Goal: Task Accomplishment & Management: Use online tool/utility

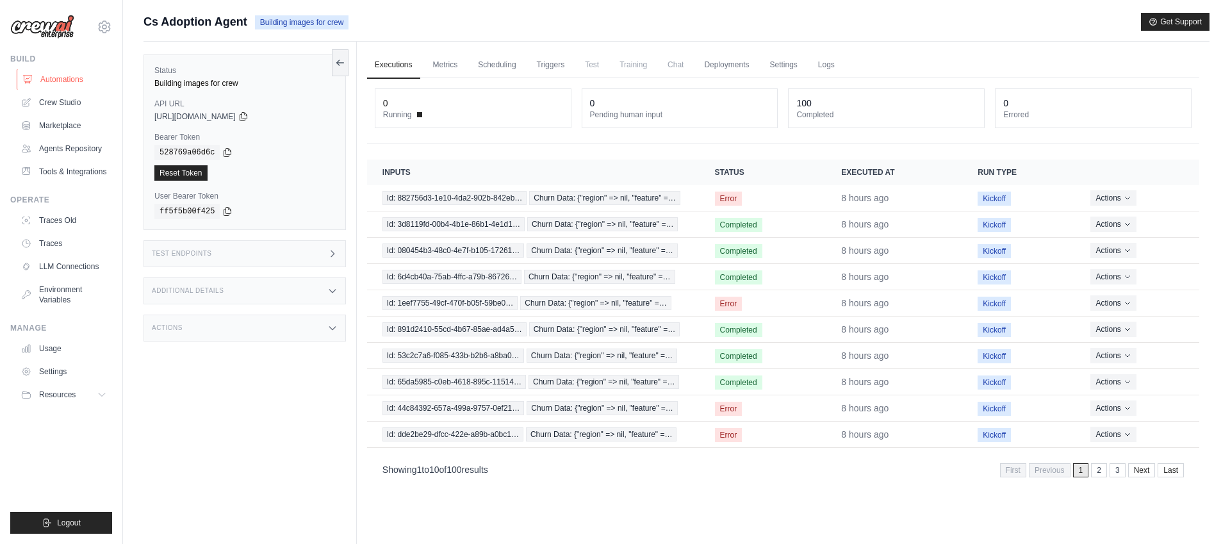
click at [63, 79] on link "Automations" at bounding box center [65, 79] width 97 height 21
click at [74, 79] on link "Automations" at bounding box center [65, 79] width 97 height 21
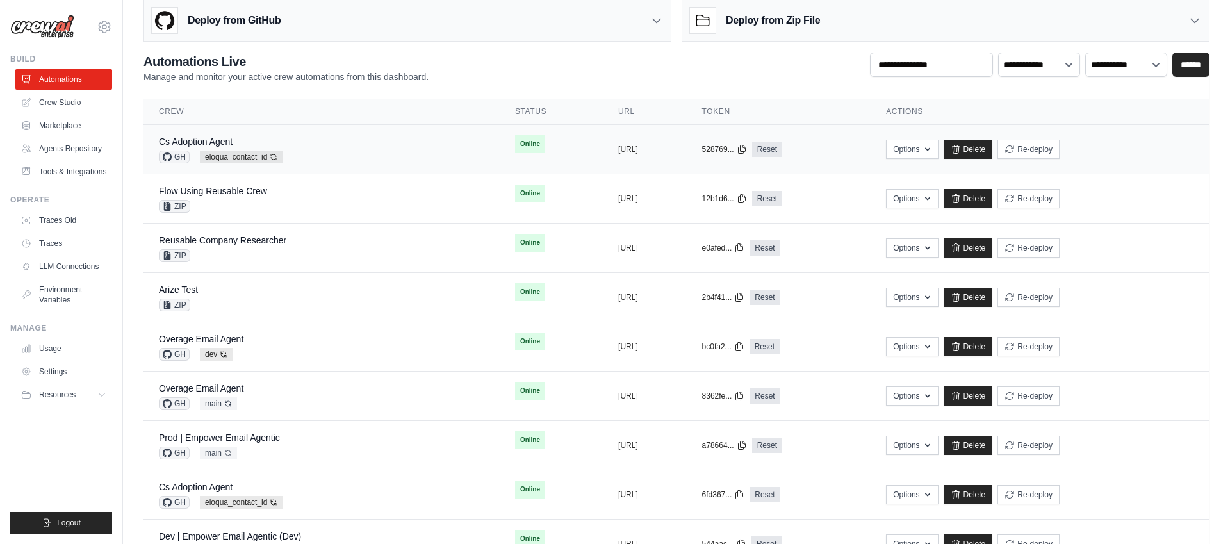
scroll to position [17, 0]
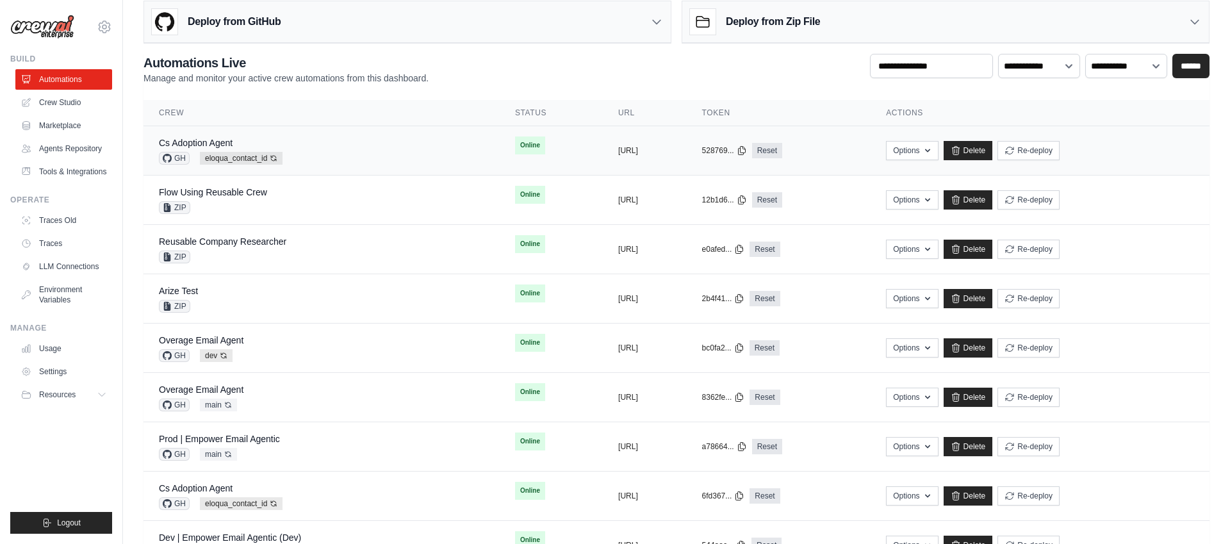
click at [359, 155] on div "Cs Adoption Agent GH eloqua_contact_id Auto-deploy enabled" at bounding box center [322, 151] width 326 height 28
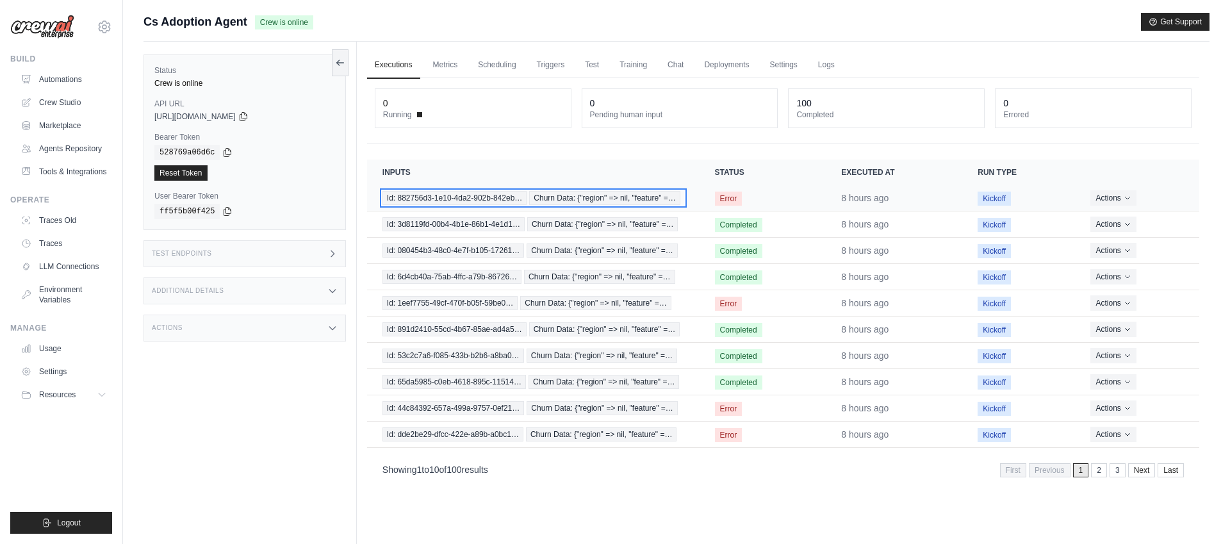
click at [608, 199] on span "Churn Data: {"region" => nil, "feature" =…" at bounding box center [604, 198] width 151 height 14
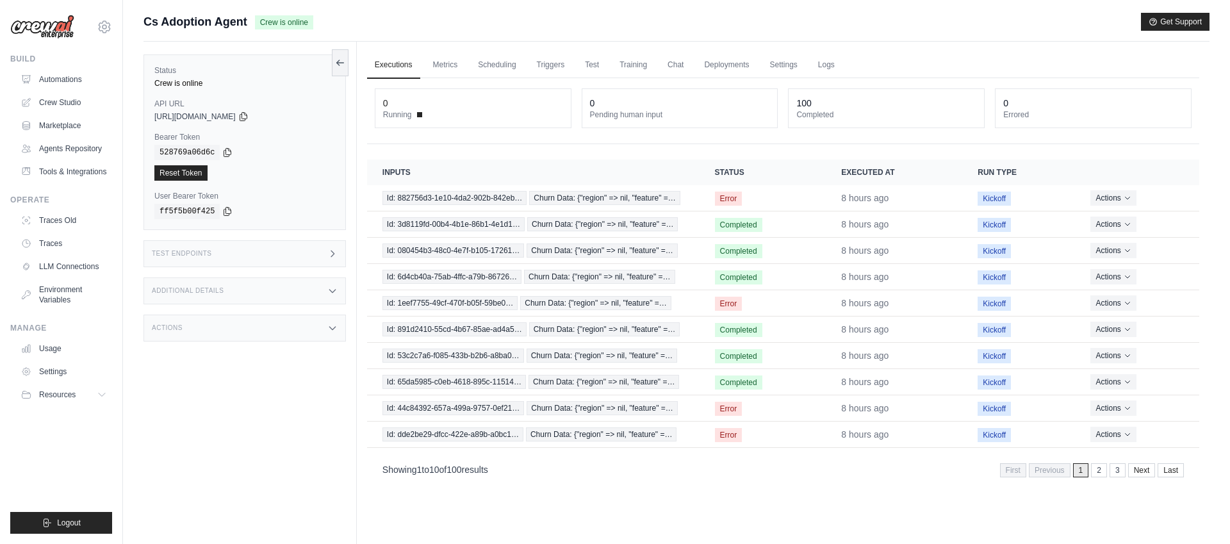
scroll to position [4, 0]
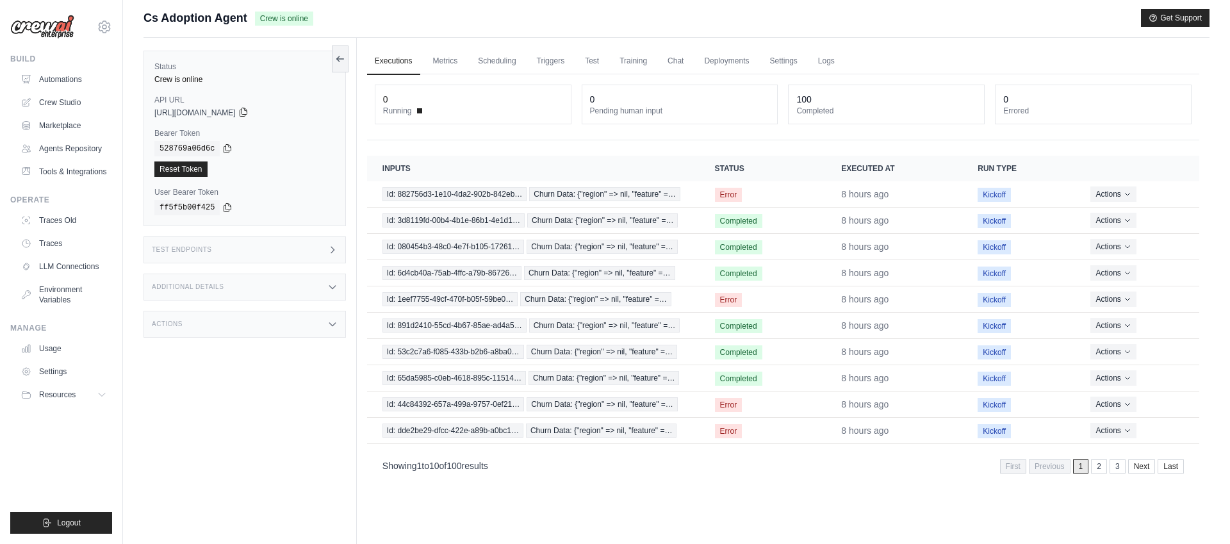
click at [249, 111] on icon at bounding box center [243, 112] width 10 height 10
click at [74, 77] on link "Automations" at bounding box center [65, 79] width 97 height 21
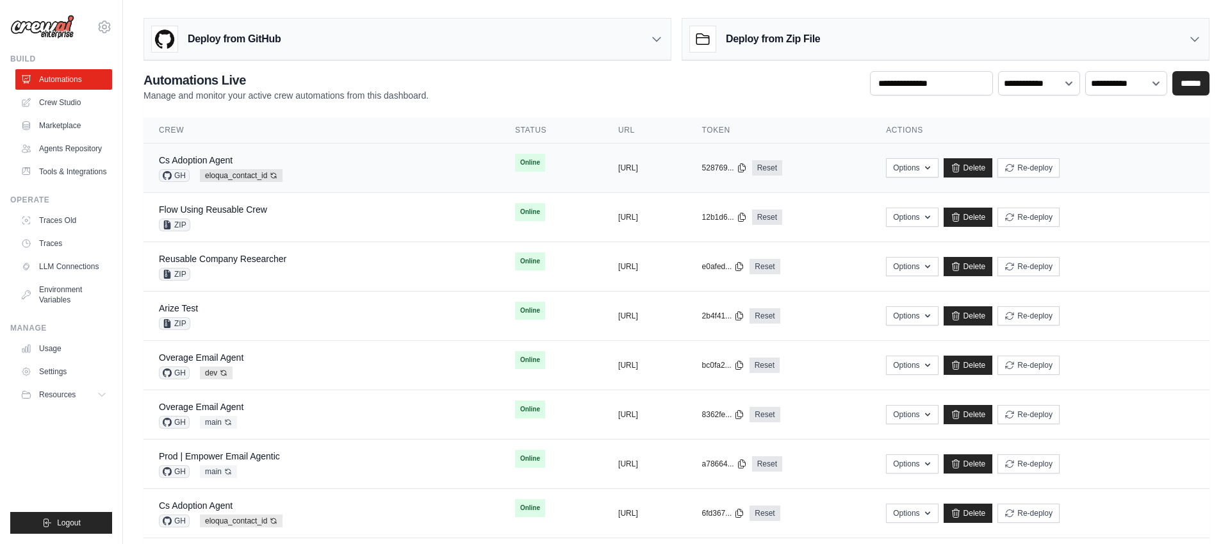
click at [329, 165] on div "Cs Adoption Agent GH eloqua_contact_id Auto-deploy enabled" at bounding box center [322, 168] width 326 height 28
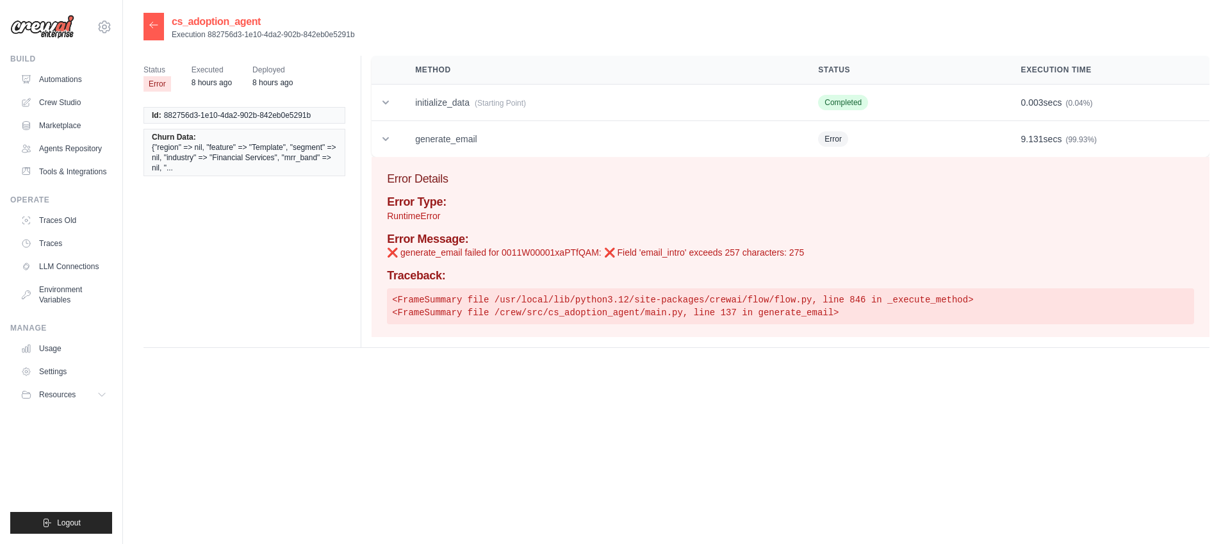
click at [236, 157] on span "{"region" => nil, "feature" => "Template", "segment" => nil, "industry" => "Fin…" at bounding box center [244, 157] width 185 height 31
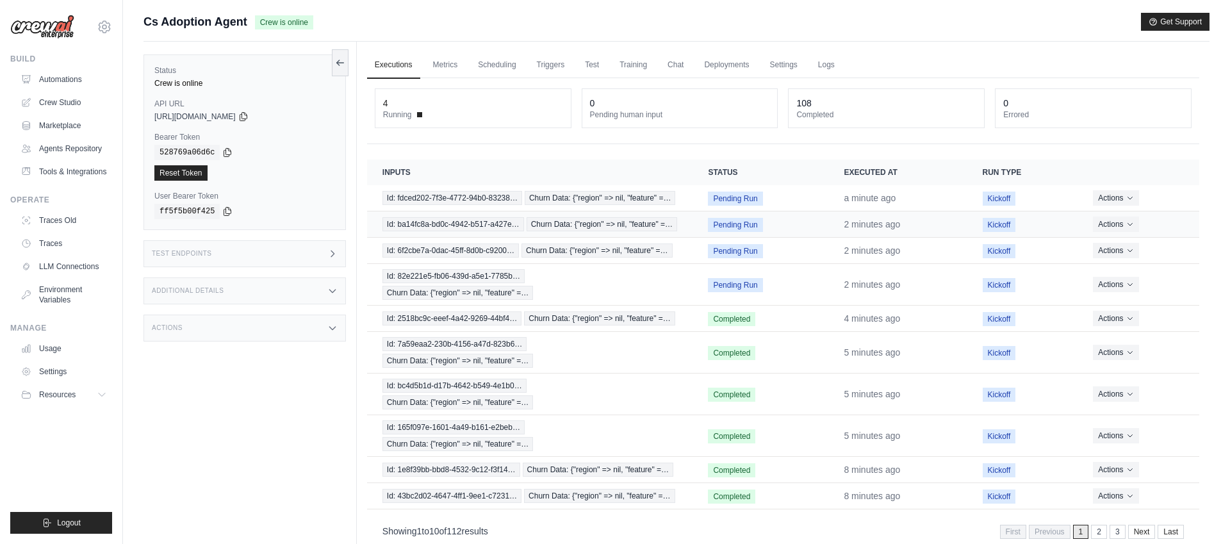
scroll to position [54, 0]
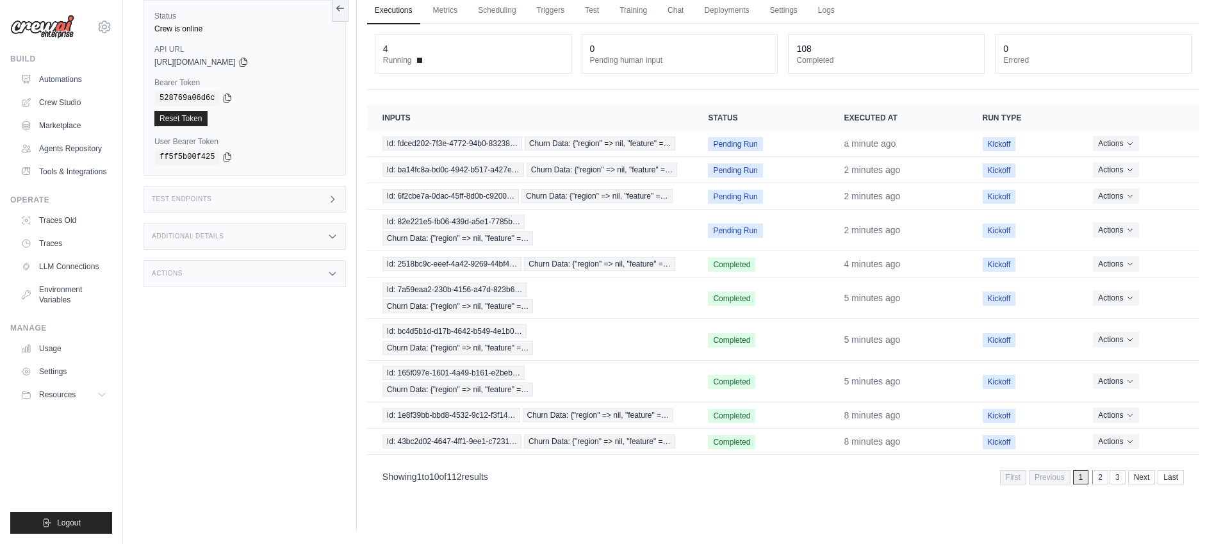
click at [1101, 477] on link "2" at bounding box center [1101, 477] width 16 height 14
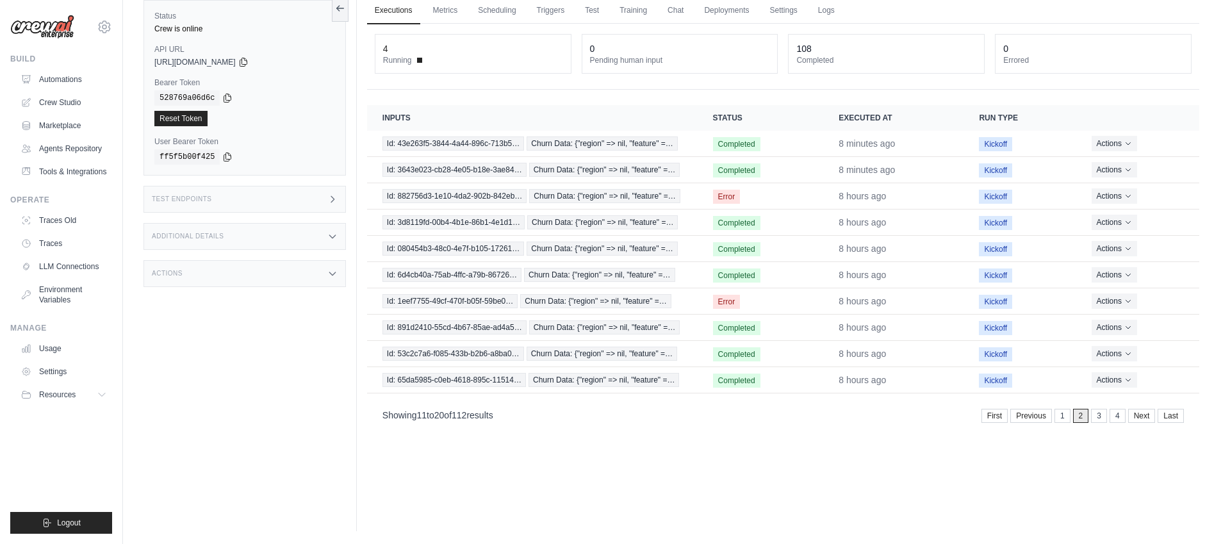
click at [1063, 415] on link "1" at bounding box center [1063, 416] width 16 height 14
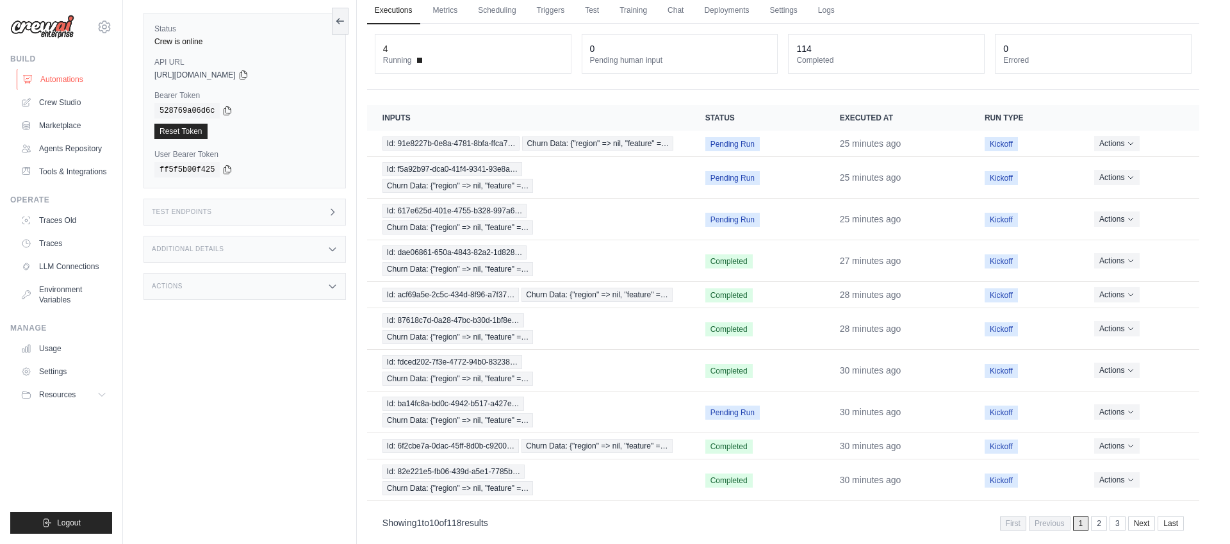
click at [72, 82] on link "Automations" at bounding box center [65, 79] width 97 height 21
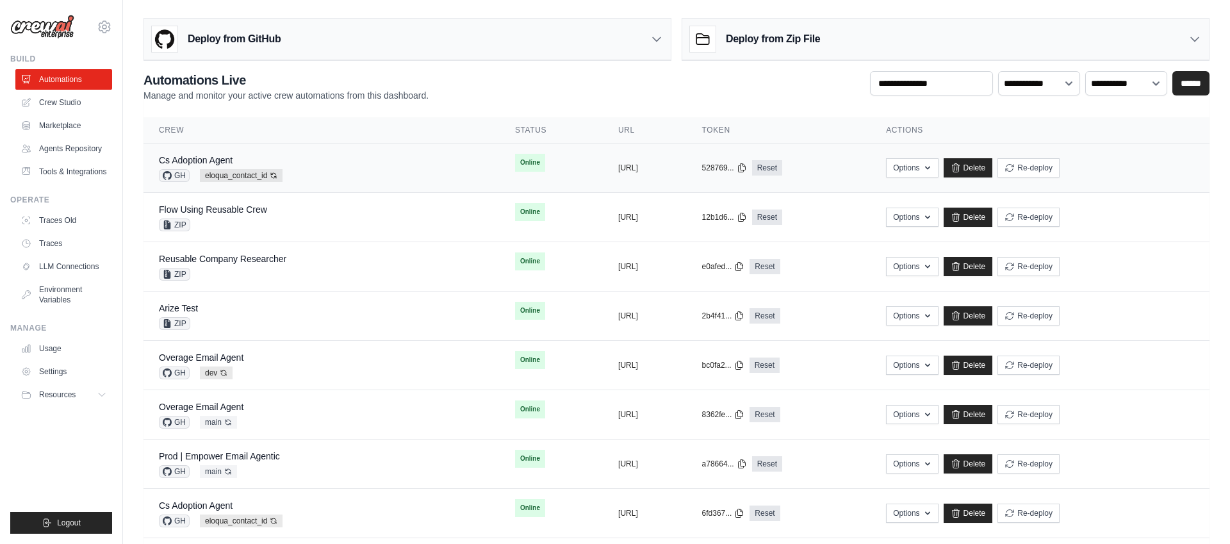
click at [336, 161] on div "Cs Adoption Agent GH eloqua_contact_id Auto-deploy enabled" at bounding box center [322, 168] width 326 height 28
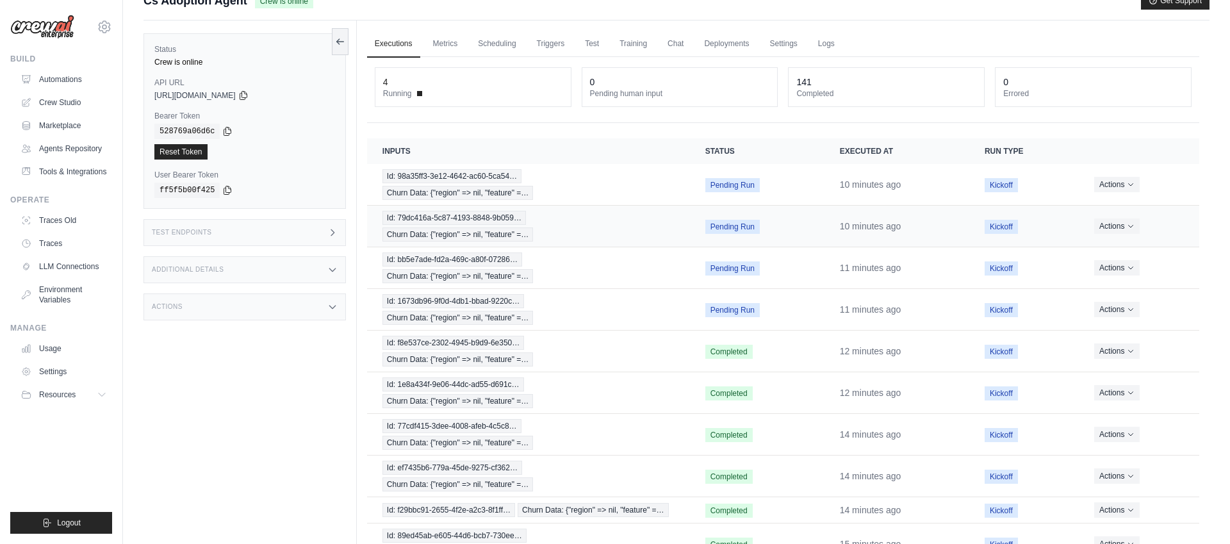
scroll to position [103, 0]
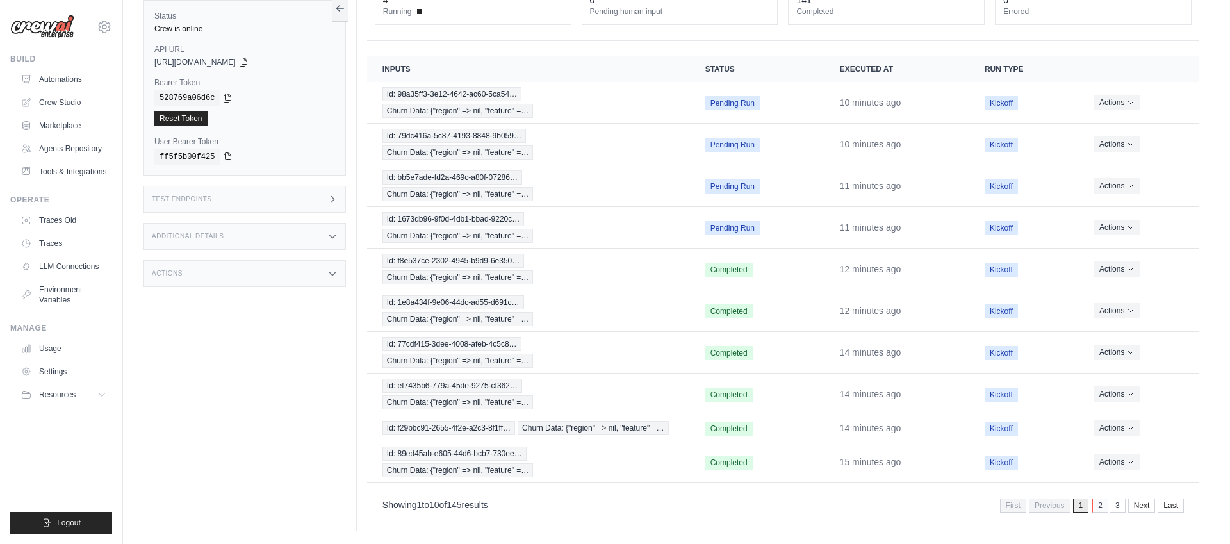
click at [1100, 507] on link "2" at bounding box center [1101, 506] width 16 height 14
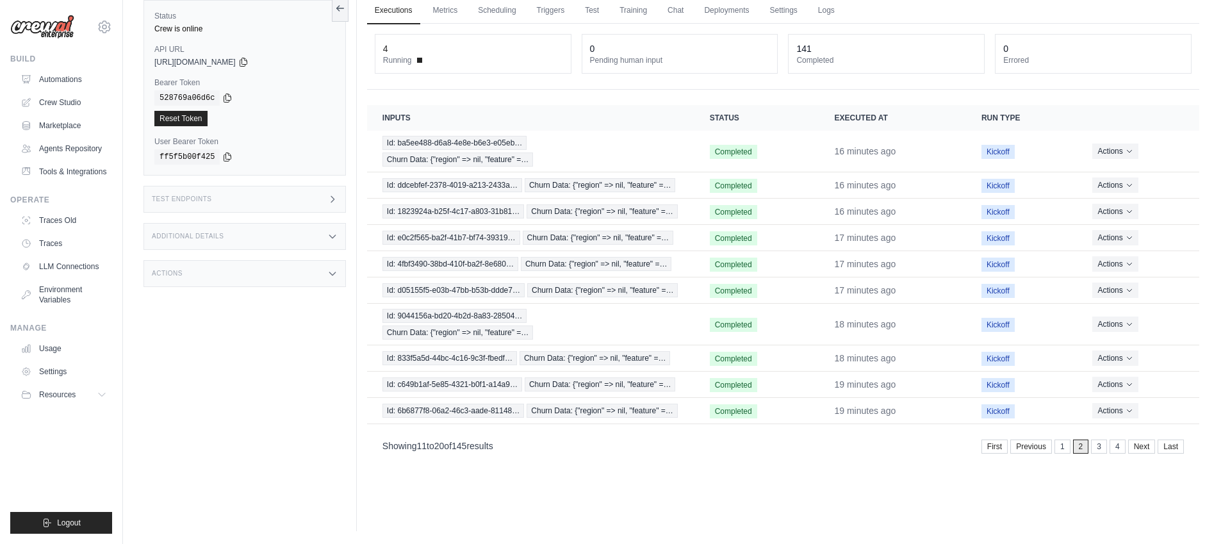
scroll to position [54, 0]
click at [1095, 453] on link "3" at bounding box center [1101, 447] width 16 height 14
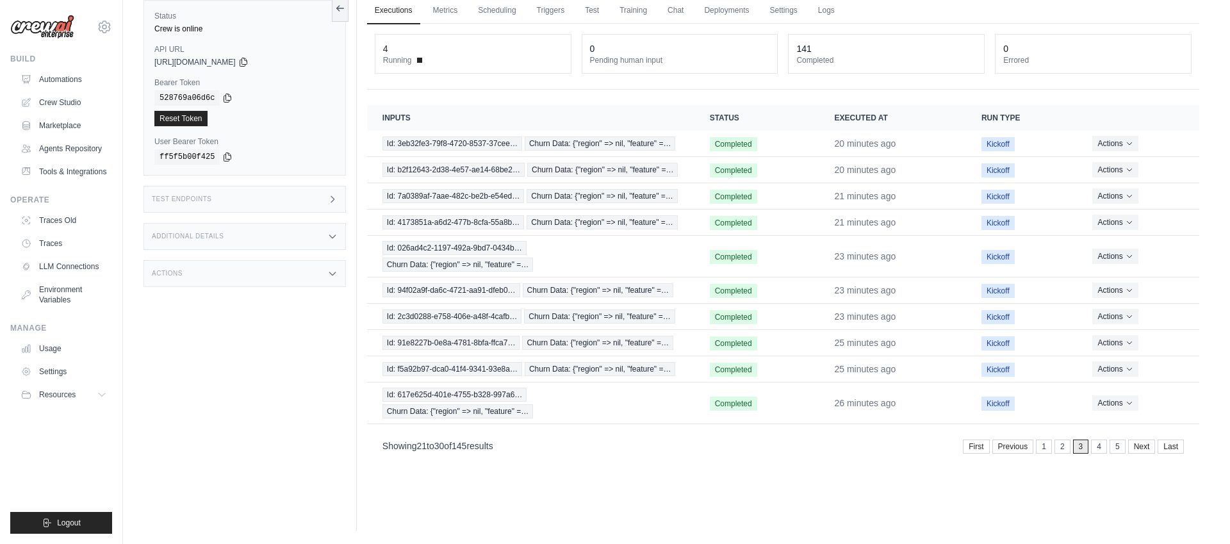
drag, startPoint x: 1100, startPoint y: 450, endPoint x: 1107, endPoint y: 450, distance: 7.0
click at [1100, 450] on link "4" at bounding box center [1099, 447] width 16 height 14
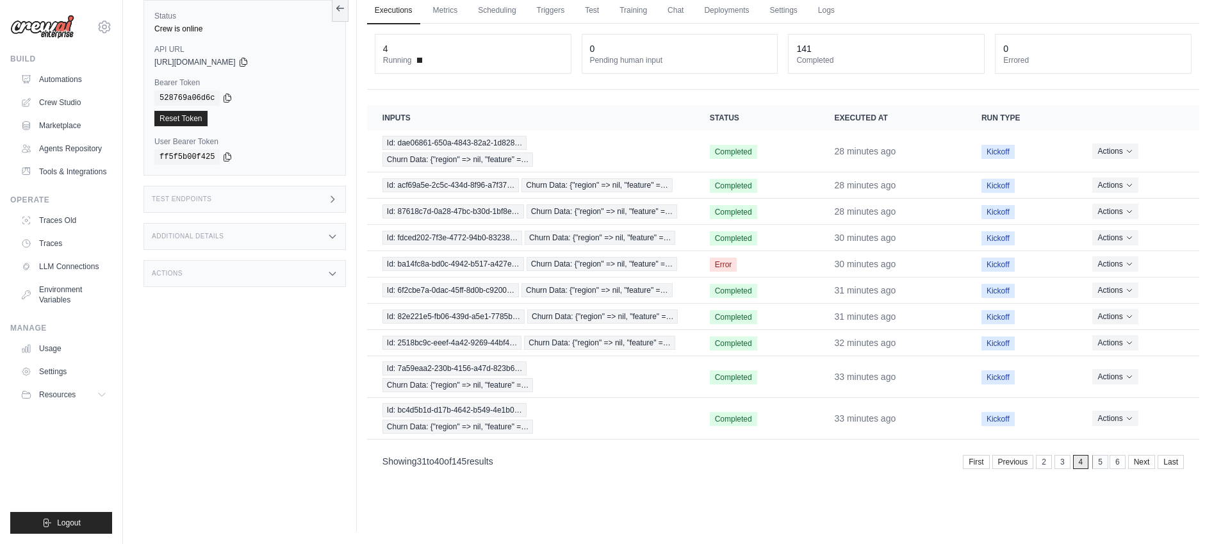
click at [1100, 463] on link "5" at bounding box center [1101, 462] width 16 height 14
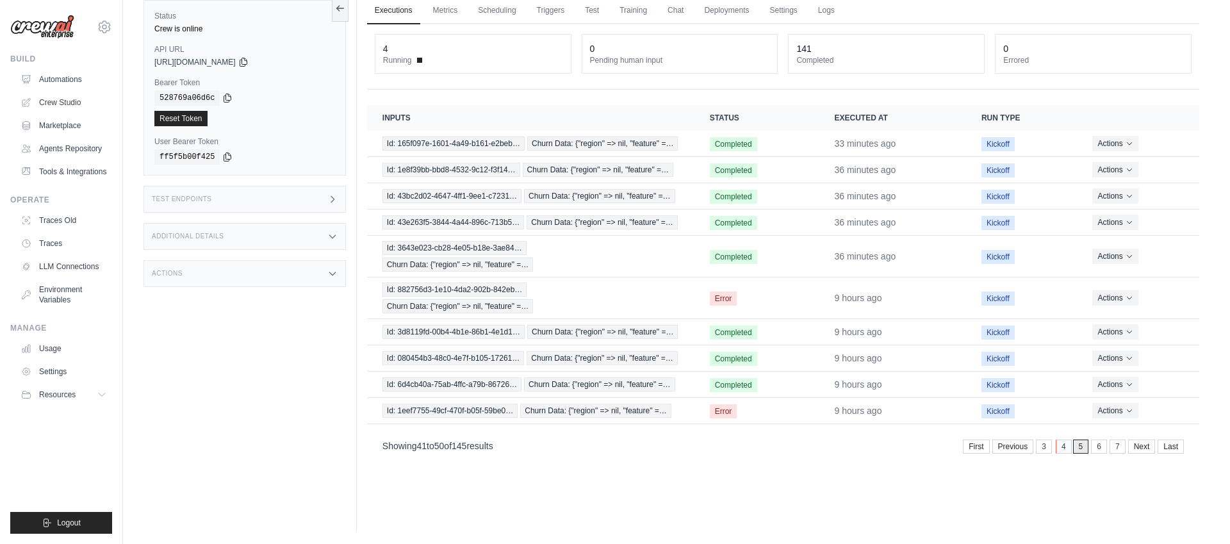
click at [1064, 449] on link "4" at bounding box center [1064, 447] width 16 height 14
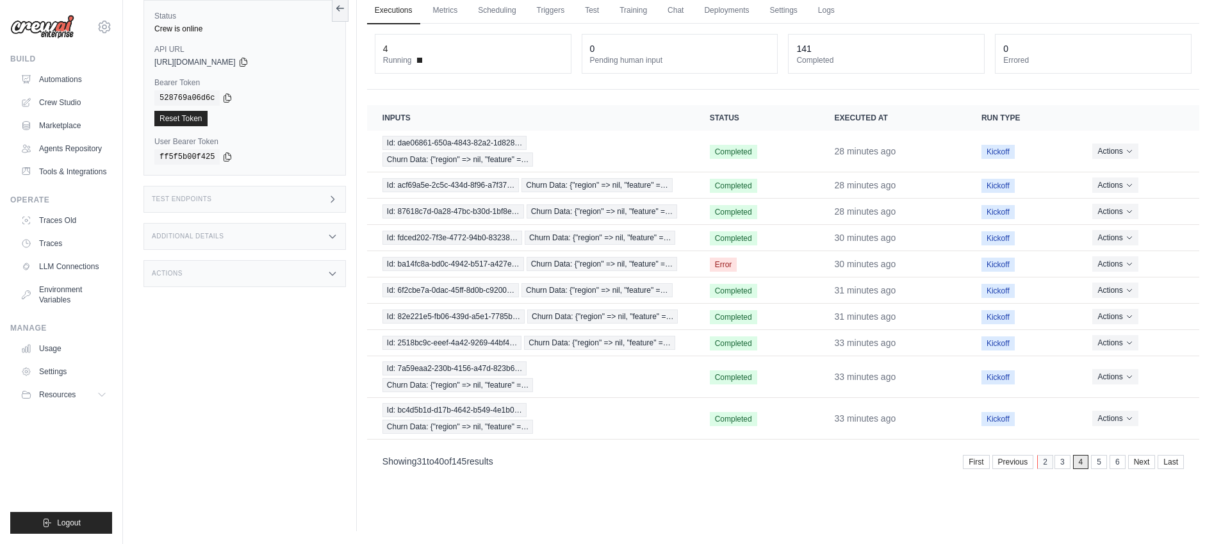
click at [1047, 465] on link "2" at bounding box center [1046, 462] width 16 height 14
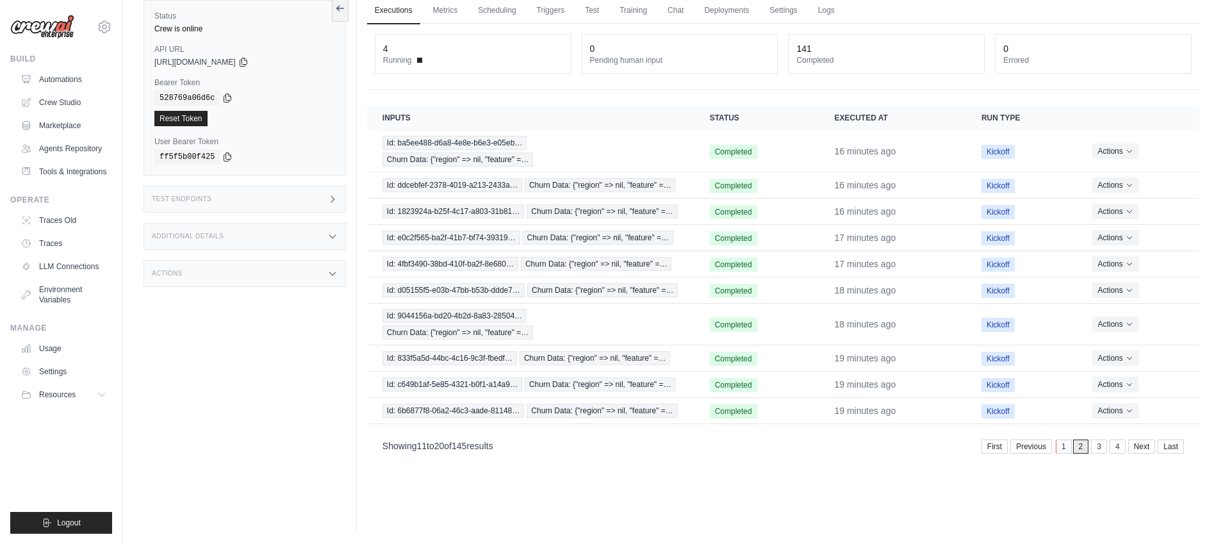
click at [1063, 445] on link "1" at bounding box center [1064, 447] width 16 height 14
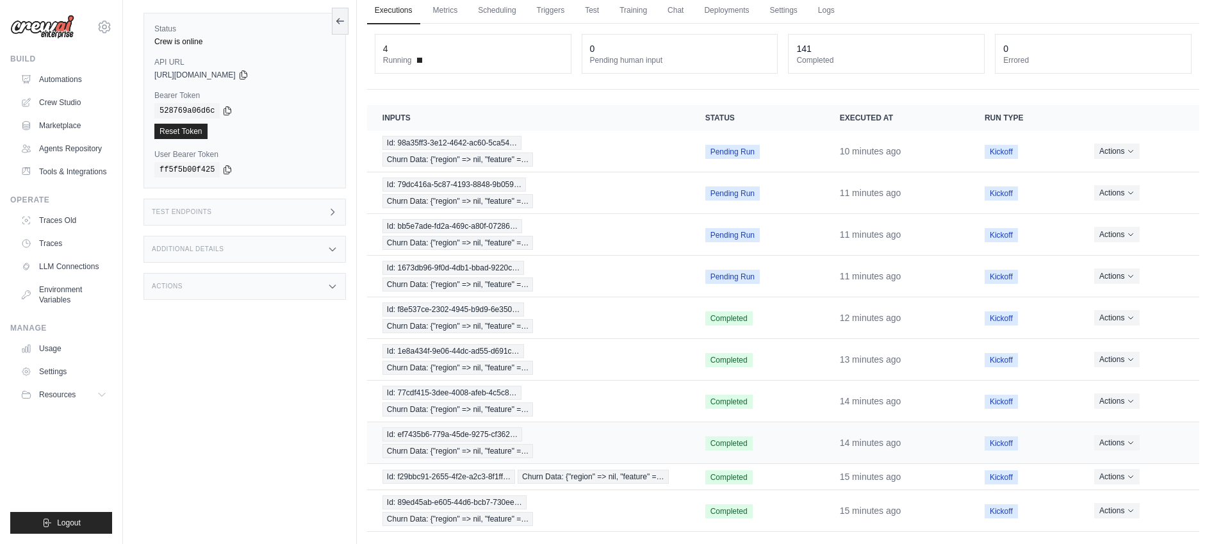
scroll to position [103, 0]
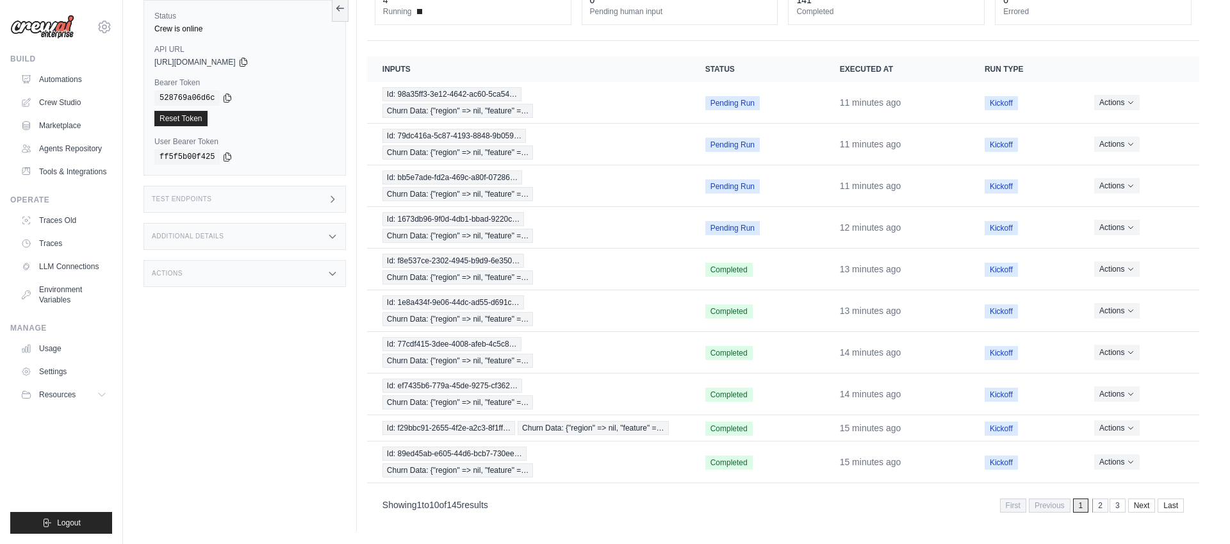
click at [1099, 506] on link "2" at bounding box center [1101, 506] width 16 height 14
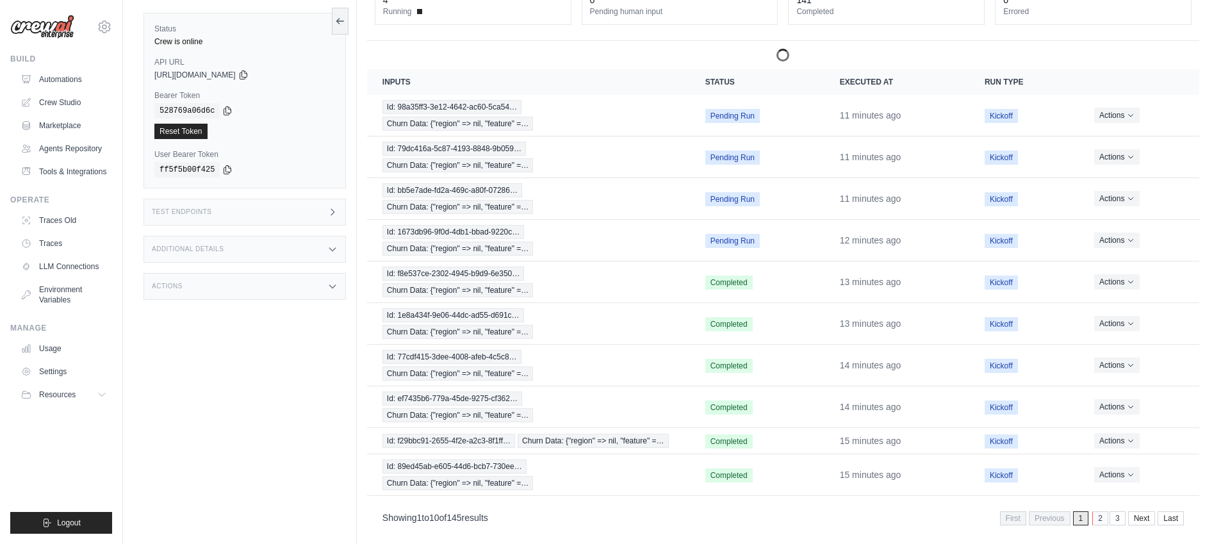
scroll to position [54, 0]
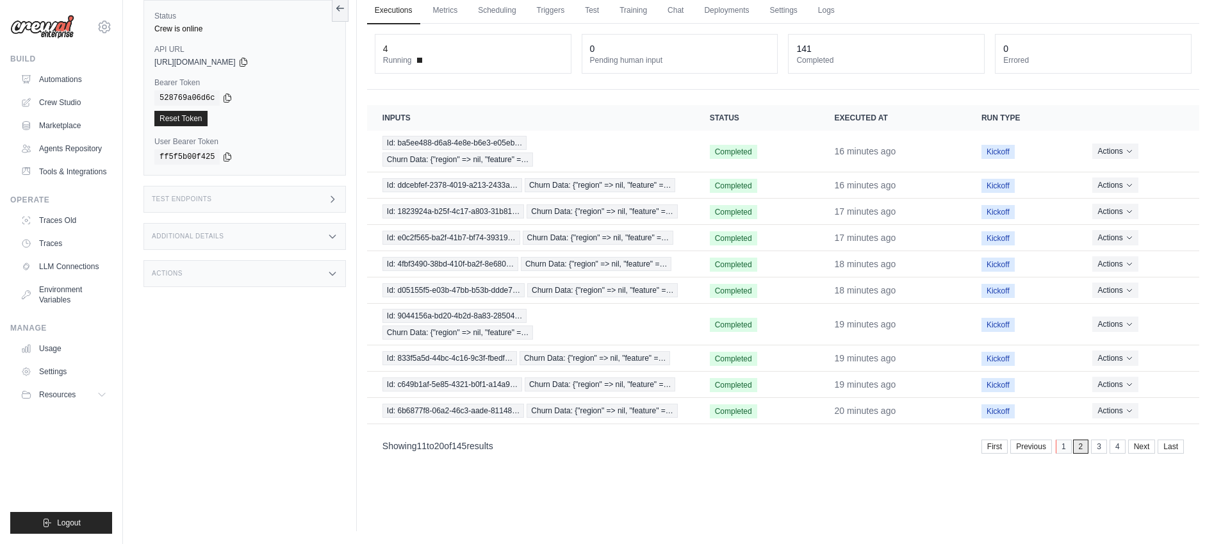
click at [1064, 449] on link "1" at bounding box center [1064, 447] width 16 height 14
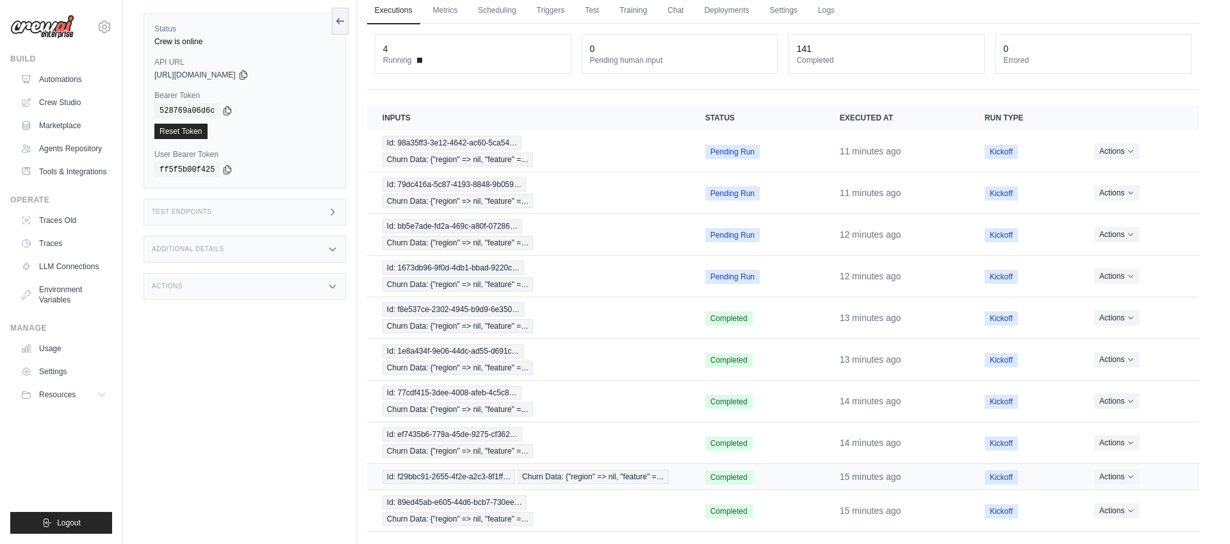
scroll to position [103, 0]
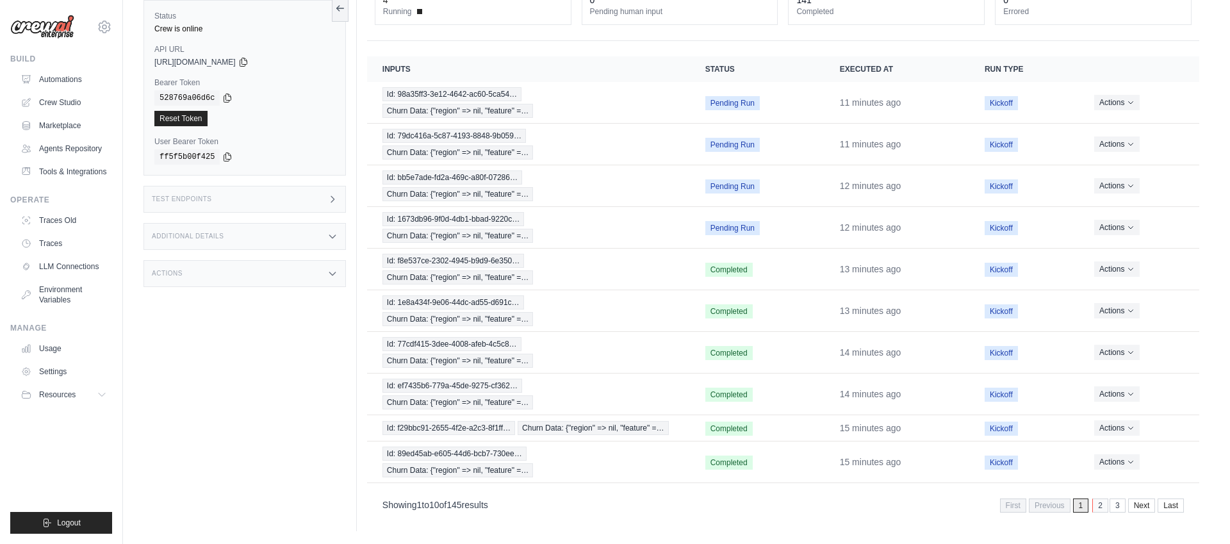
click at [1099, 507] on link "2" at bounding box center [1101, 506] width 16 height 14
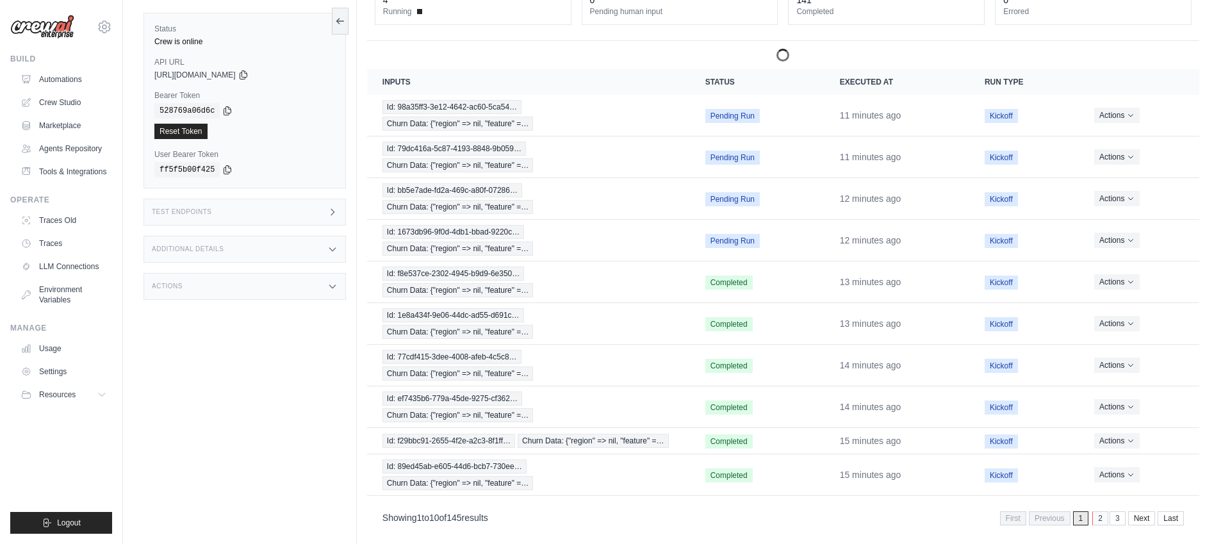
scroll to position [54, 0]
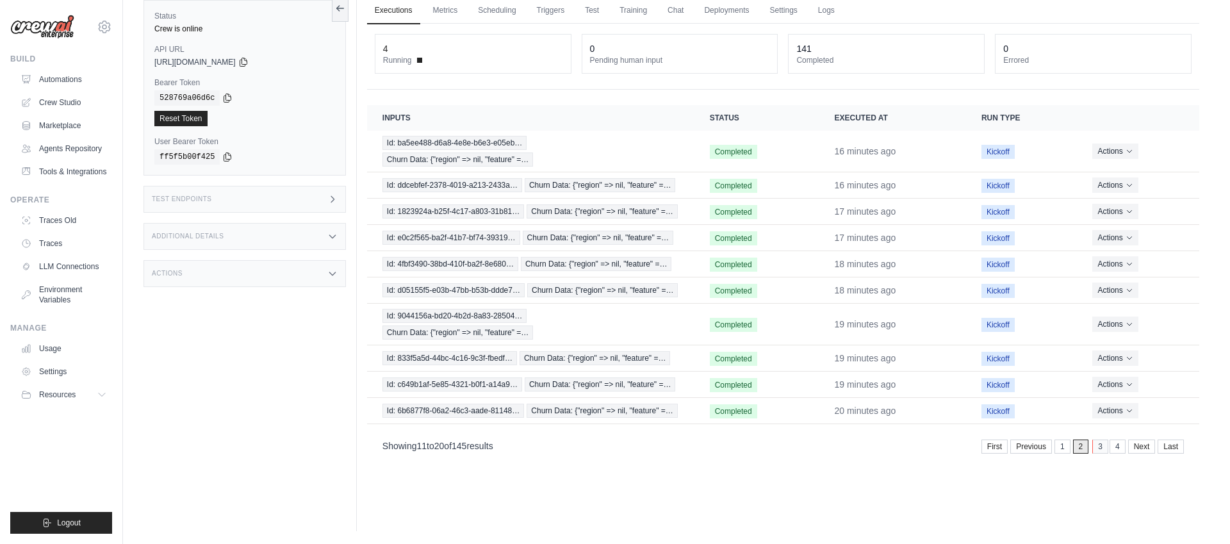
click at [1098, 449] on link "3" at bounding box center [1101, 447] width 16 height 14
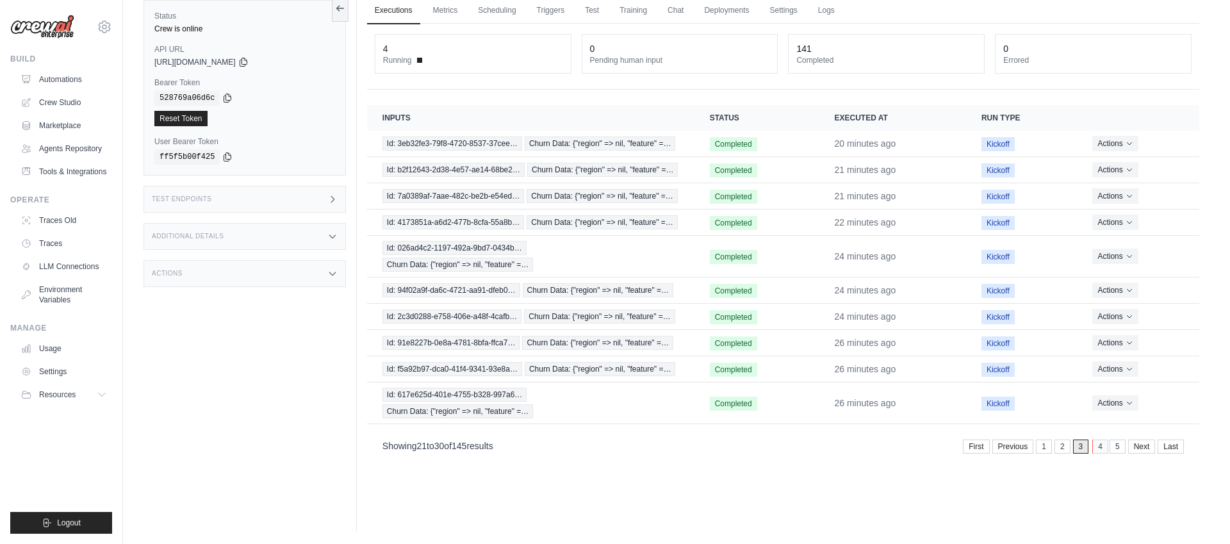
click at [1098, 447] on link "4" at bounding box center [1101, 447] width 16 height 14
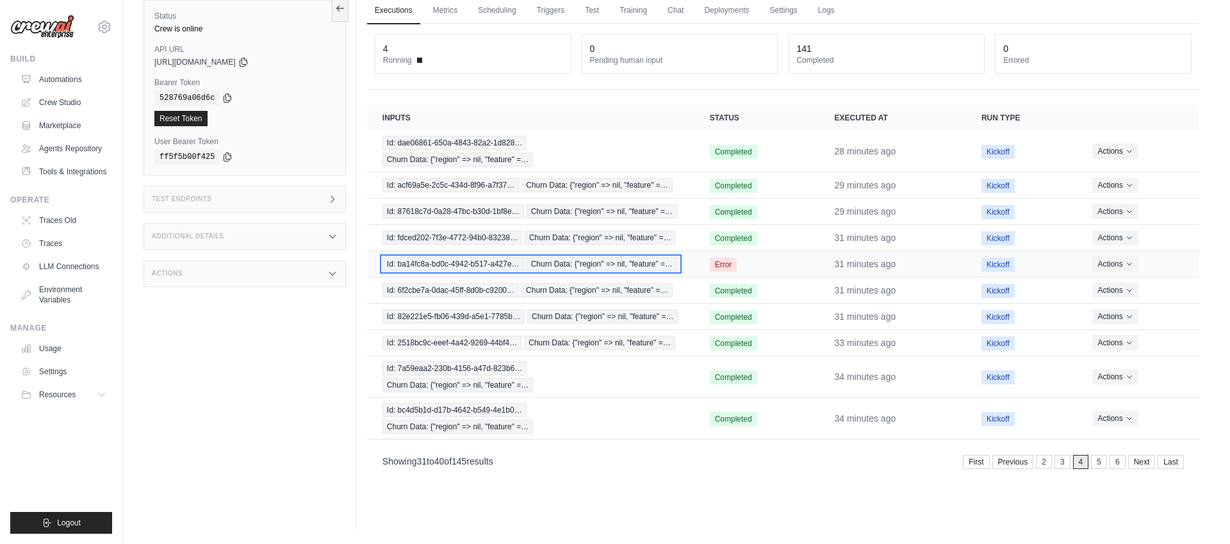
click at [672, 264] on span "Churn Data: {"region" => nil, "feature" =…" at bounding box center [602, 264] width 151 height 14
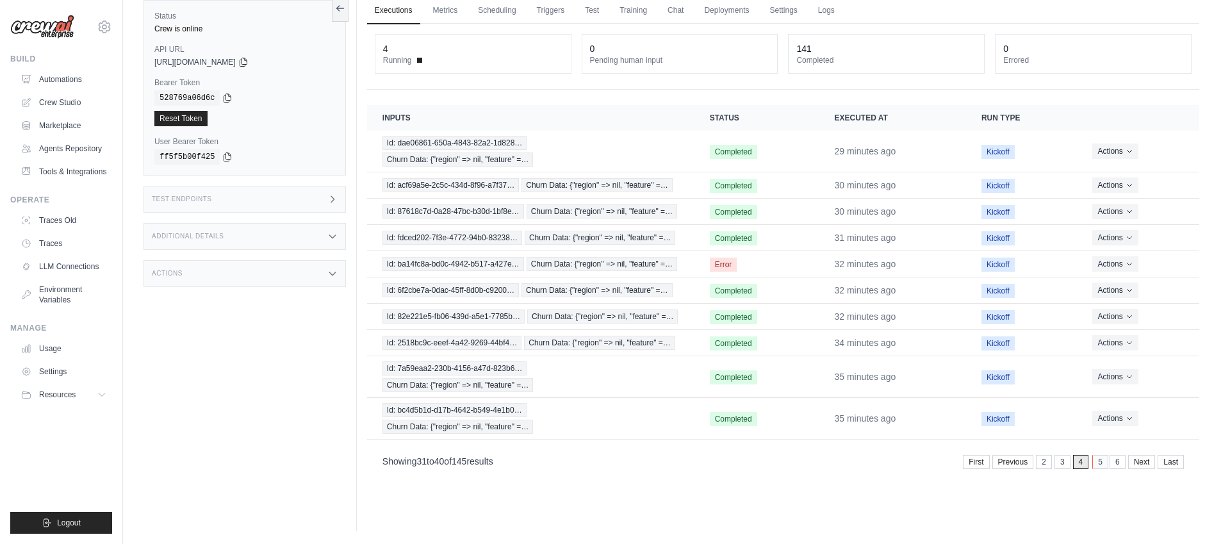
click at [1098, 461] on link "5" at bounding box center [1101, 462] width 16 height 14
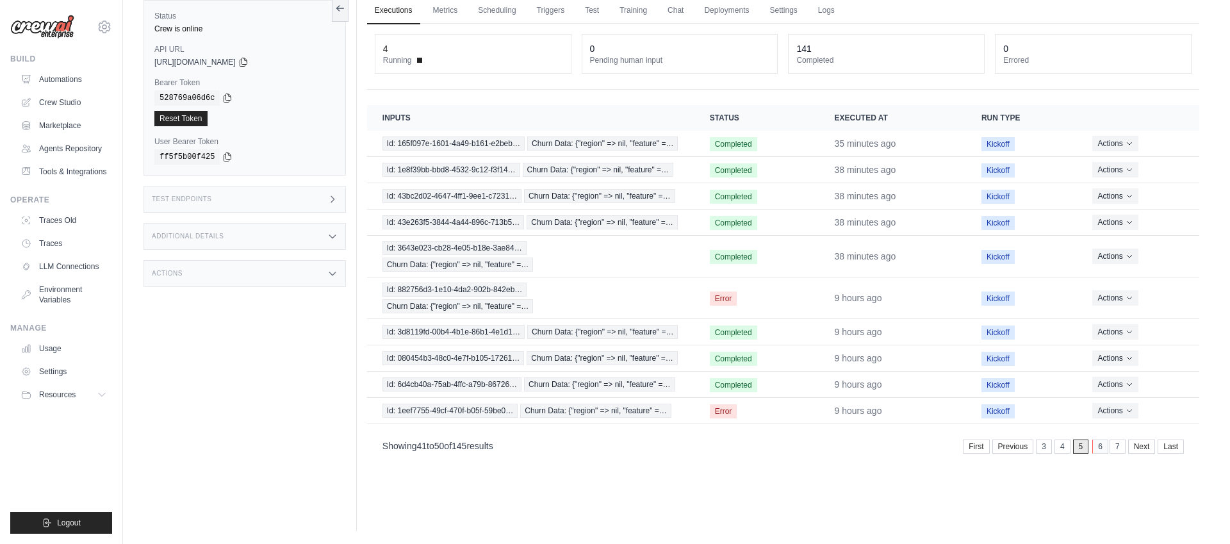
click at [1100, 449] on link "6" at bounding box center [1101, 447] width 16 height 14
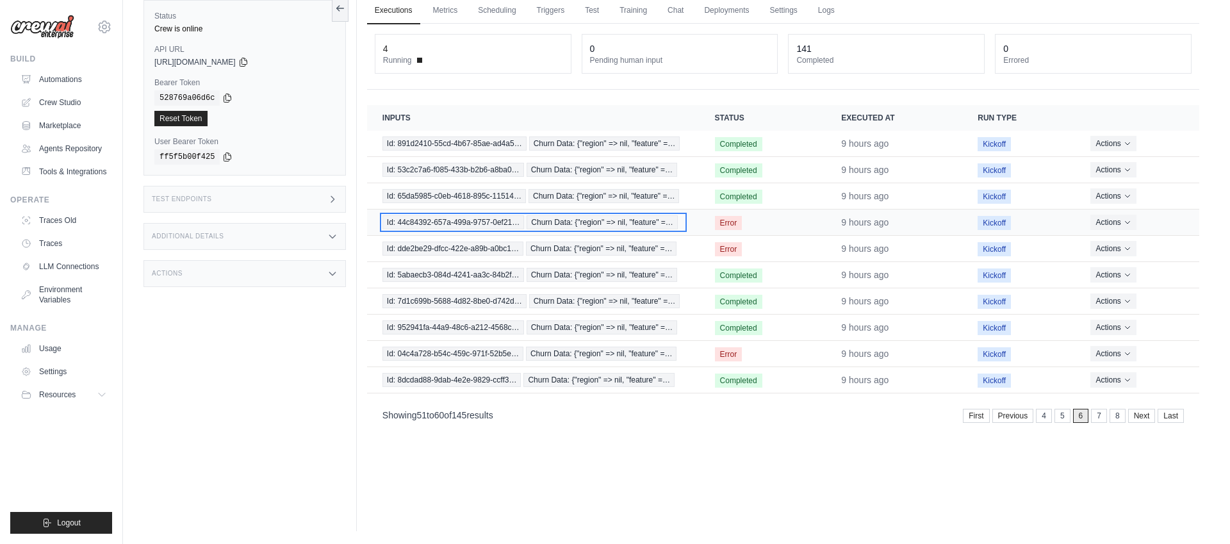
click at [637, 224] on span "Churn Data: {"region" => nil, "feature" =…" at bounding box center [602, 222] width 151 height 14
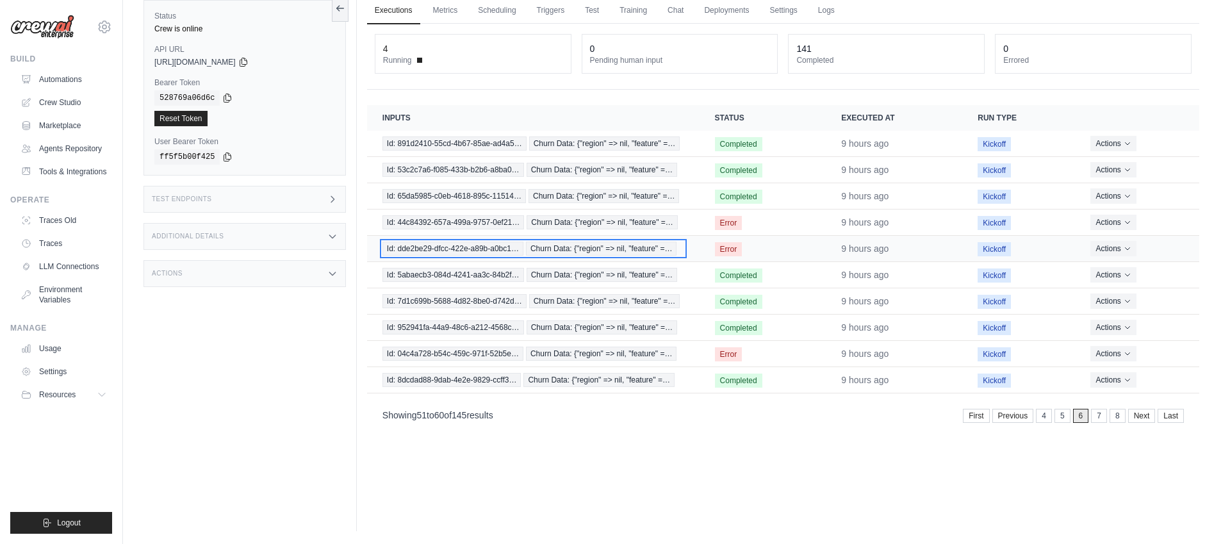
click at [620, 246] on span "Churn Data: {"region" => nil, "feature" =…" at bounding box center [601, 249] width 151 height 14
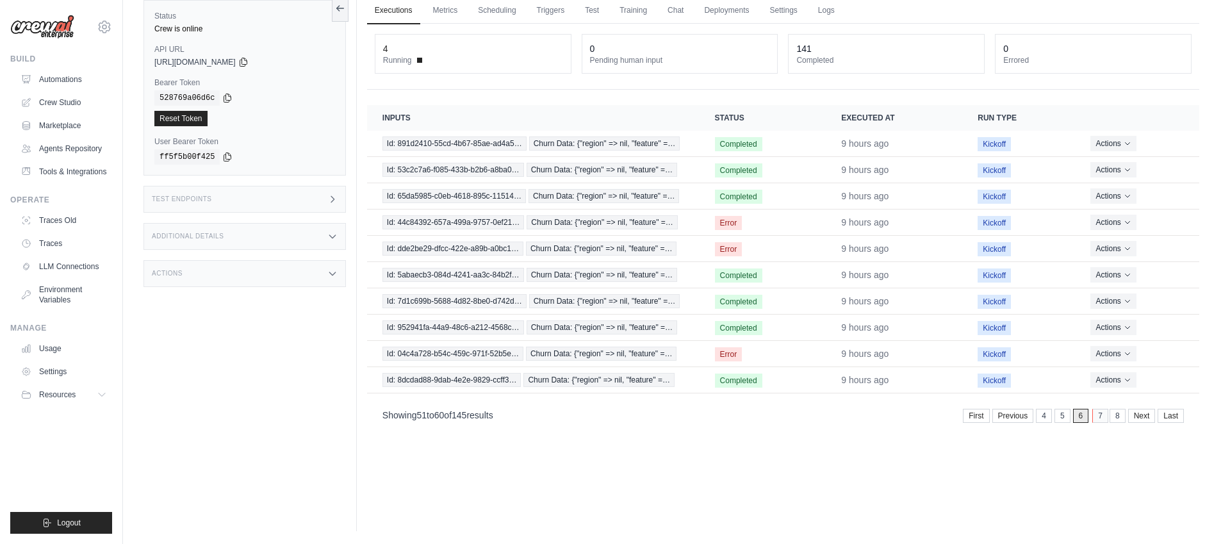
click at [1100, 418] on link "7" at bounding box center [1101, 416] width 16 height 14
click at [1100, 417] on link "8" at bounding box center [1101, 416] width 16 height 14
click at [1059, 418] on link "6" at bounding box center [1064, 416] width 16 height 14
click at [1059, 420] on link "5" at bounding box center [1064, 416] width 16 height 14
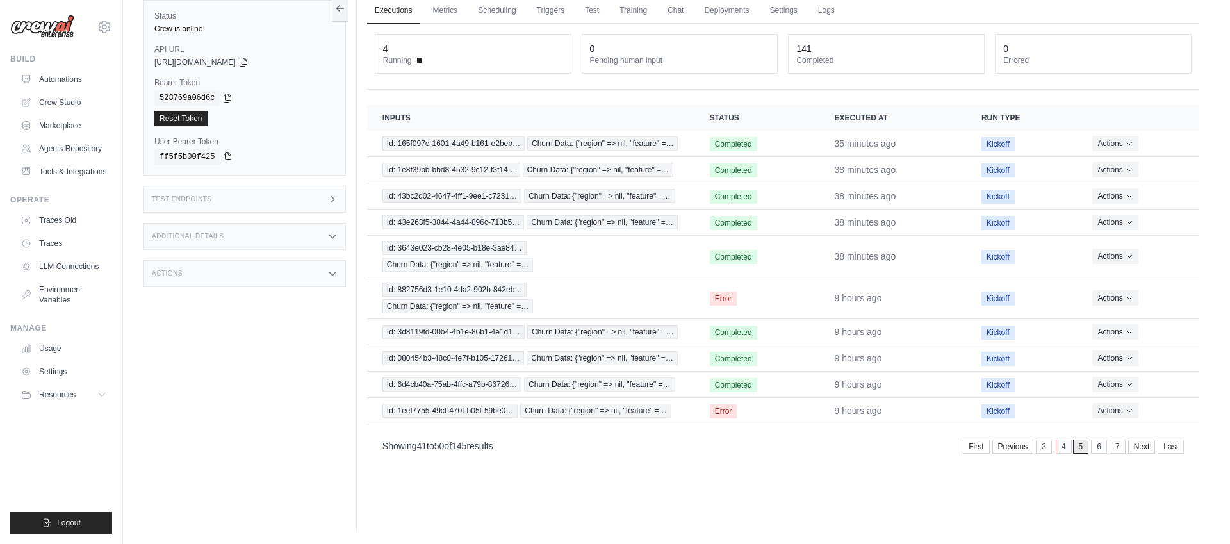
click at [1063, 449] on link "4" at bounding box center [1064, 447] width 16 height 14
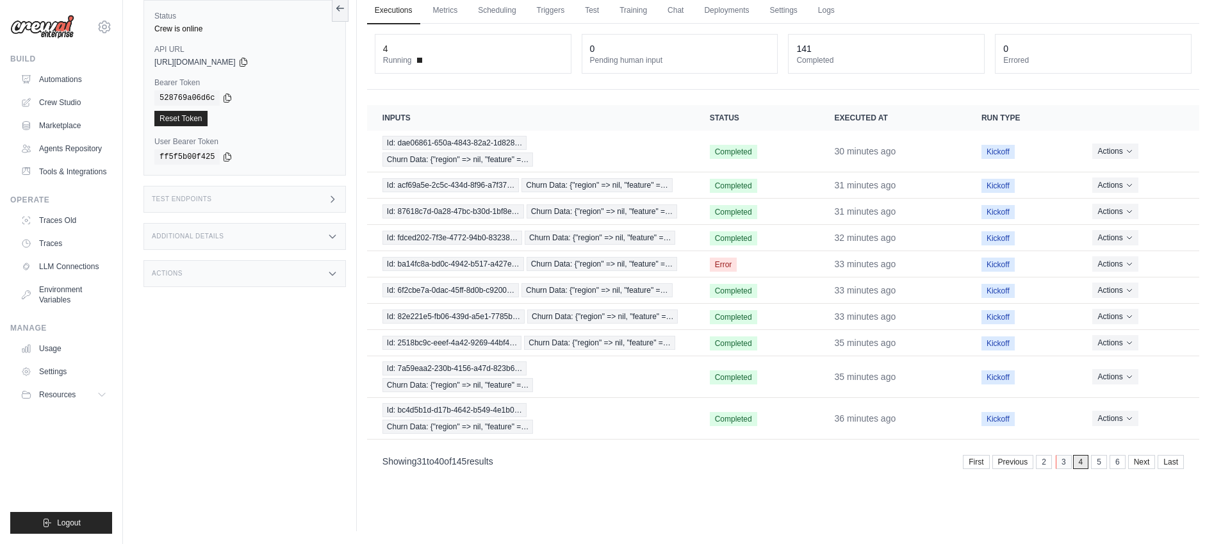
click at [1062, 465] on link "3" at bounding box center [1064, 462] width 16 height 14
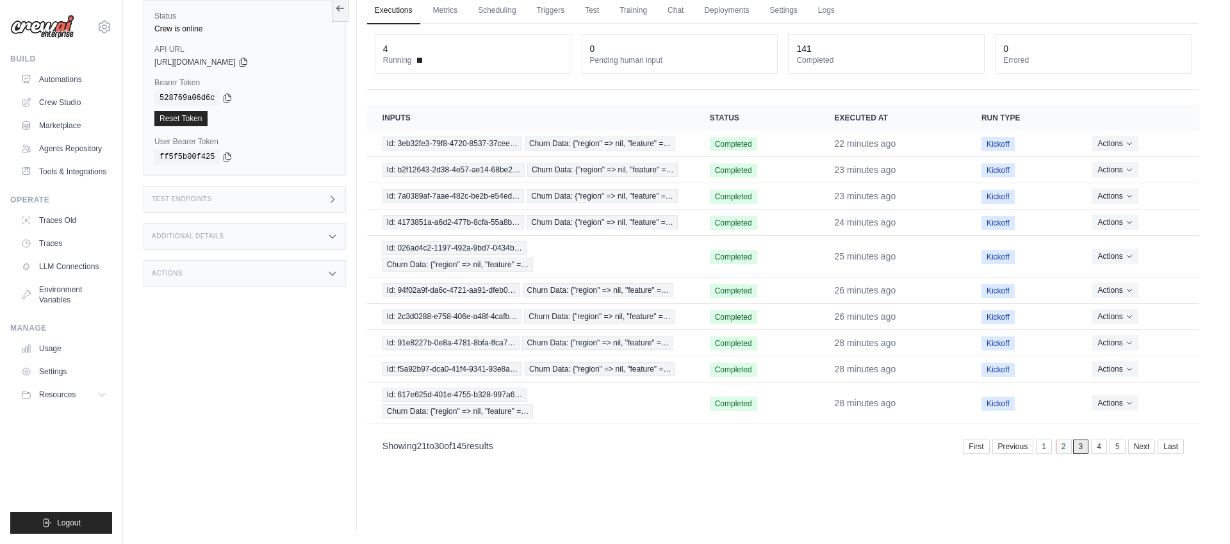
click at [1061, 449] on link "2" at bounding box center [1064, 447] width 16 height 14
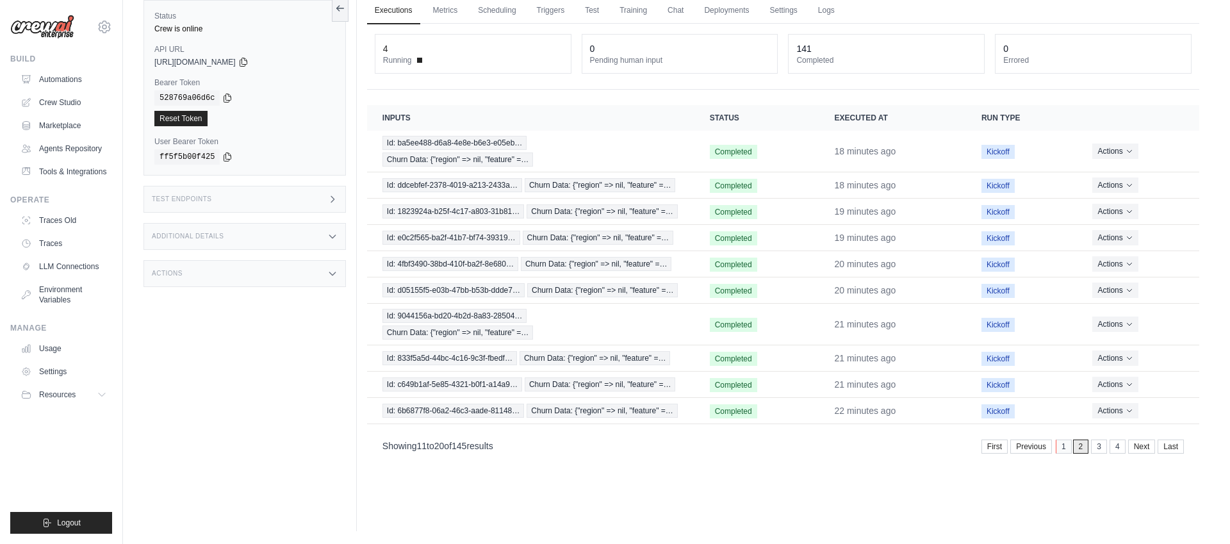
click at [1060, 449] on link "1" at bounding box center [1064, 447] width 16 height 14
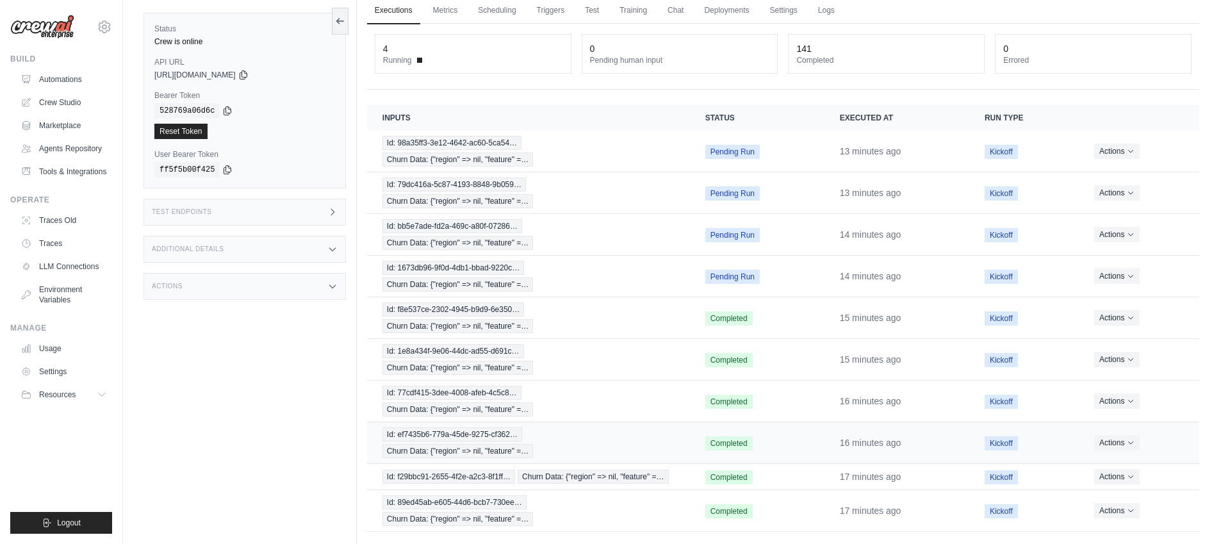
scroll to position [103, 0]
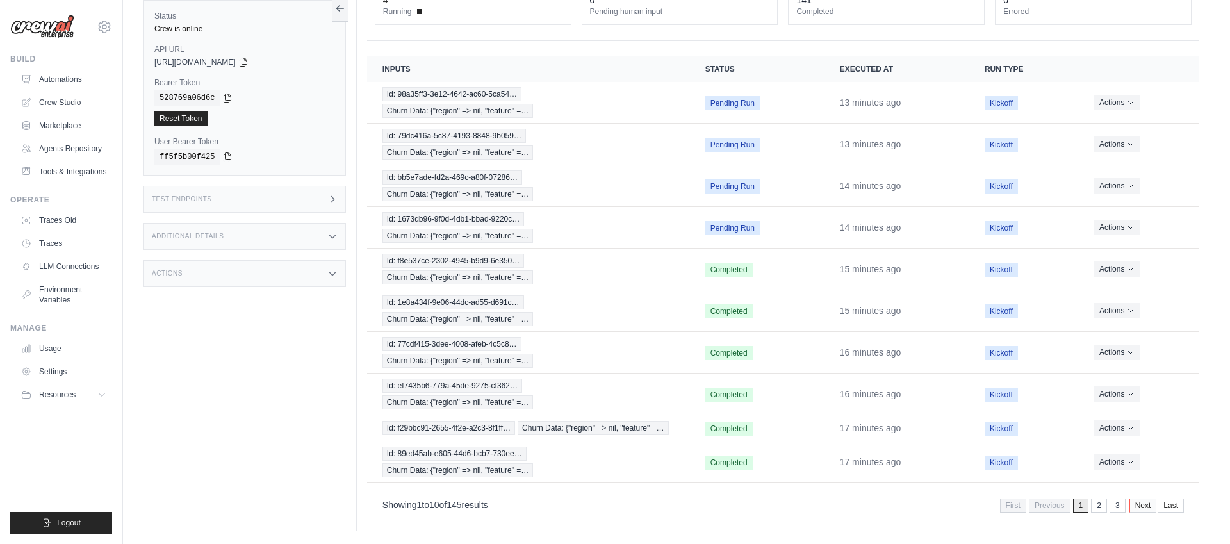
click at [1139, 508] on link "Next" at bounding box center [1144, 506] width 28 height 14
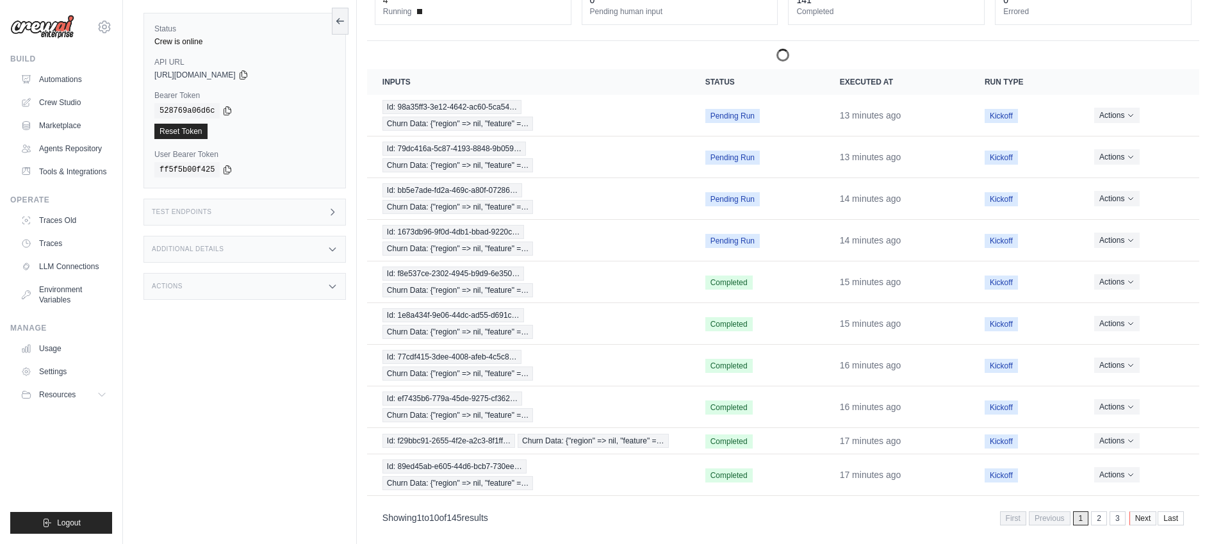
scroll to position [54, 0]
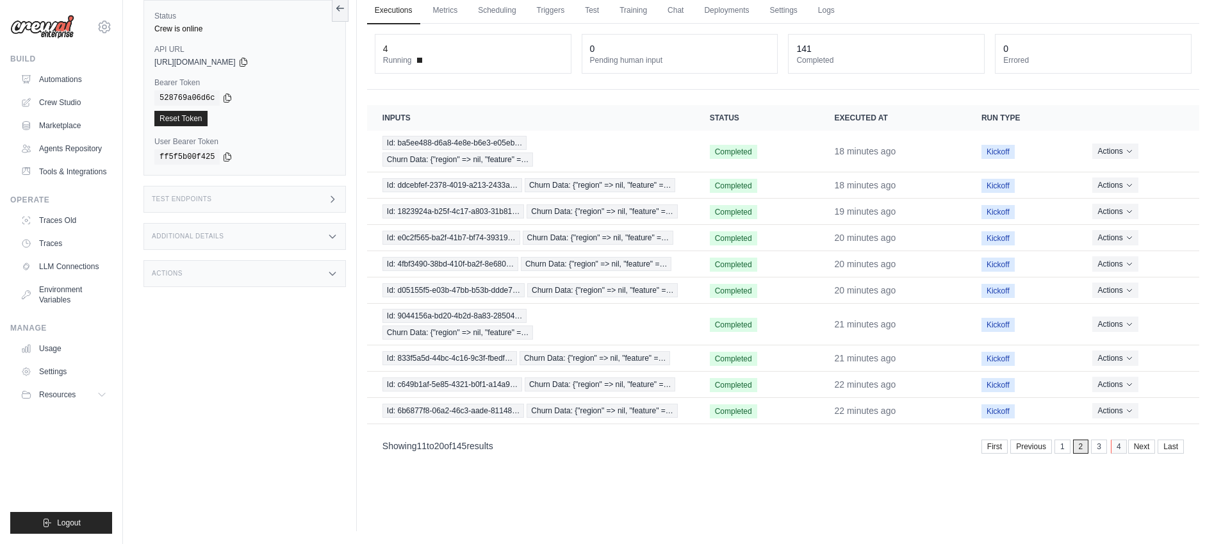
click at [1112, 449] on link "4" at bounding box center [1119, 447] width 16 height 14
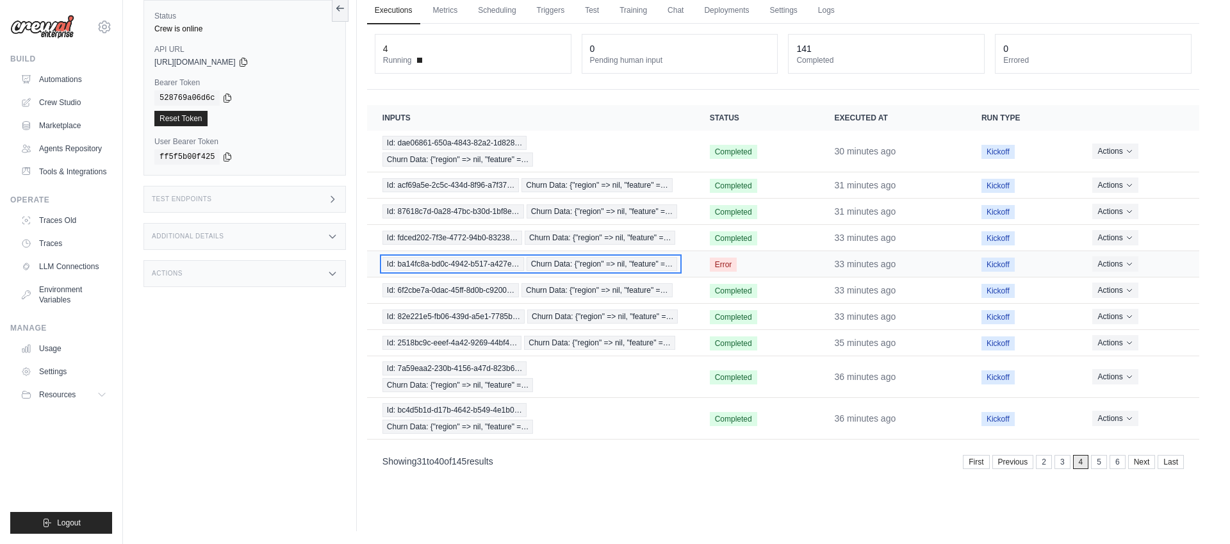
click at [670, 264] on span "Churn Data: {"region" => nil, "feature" =…" at bounding box center [602, 264] width 151 height 14
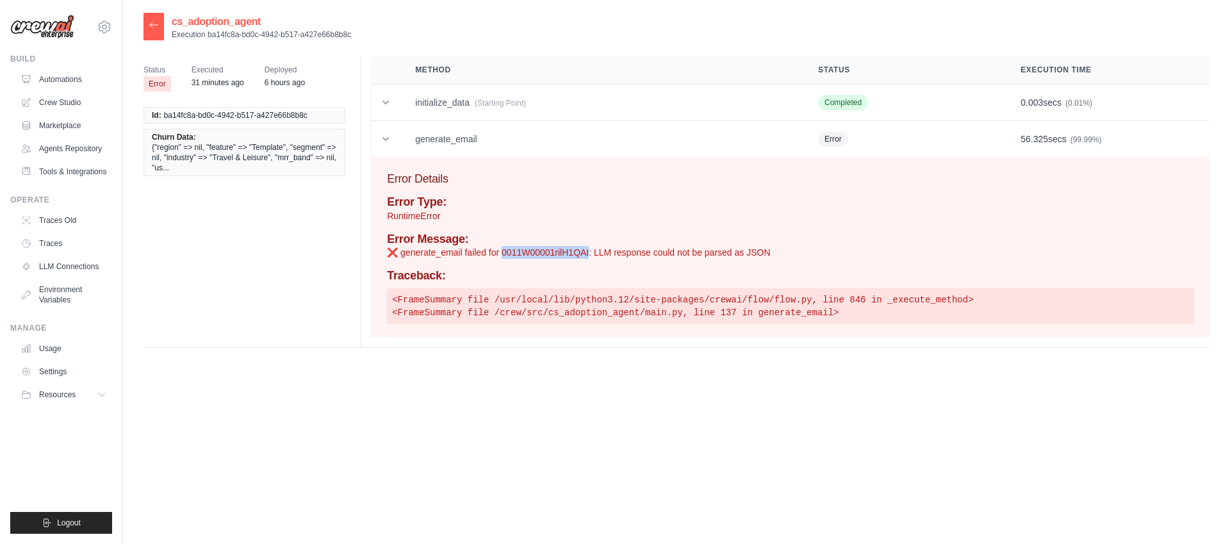
drag, startPoint x: 502, startPoint y: 254, endPoint x: 589, endPoint y: 254, distance: 87.2
click at [589, 254] on p "❌ generate_email failed for 0011W00001rilH1QAI: LLM response could not be parse…" at bounding box center [790, 252] width 807 height 13
copy p "0011W00001rilH1QAI"
click at [584, 258] on p "❌ generate_email failed for 0011W00001rilH1QAI: LLM response could not be parse…" at bounding box center [790, 252] width 807 height 13
drag, startPoint x: 761, startPoint y: 251, endPoint x: 410, endPoint y: 253, distance: 350.6
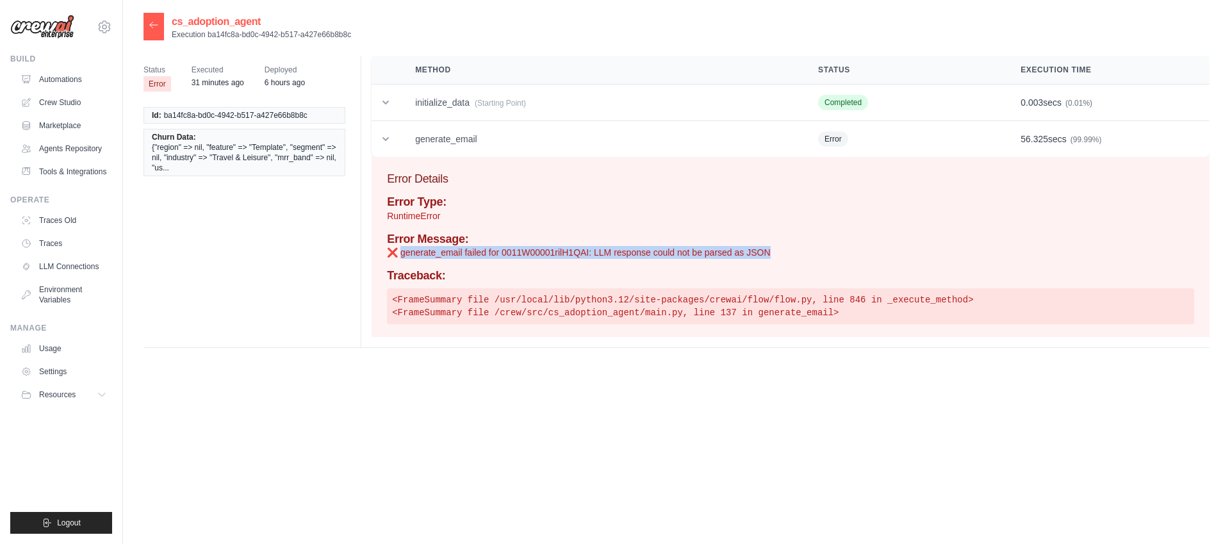
click at [402, 253] on p "❌ generate_email failed for 0011W00001rilH1QAI: LLM response could not be parse…" at bounding box center [790, 252] width 807 height 13
copy p "generate_email failed for 0011W00001rilH1QAI: LLM response could not be parsed …"
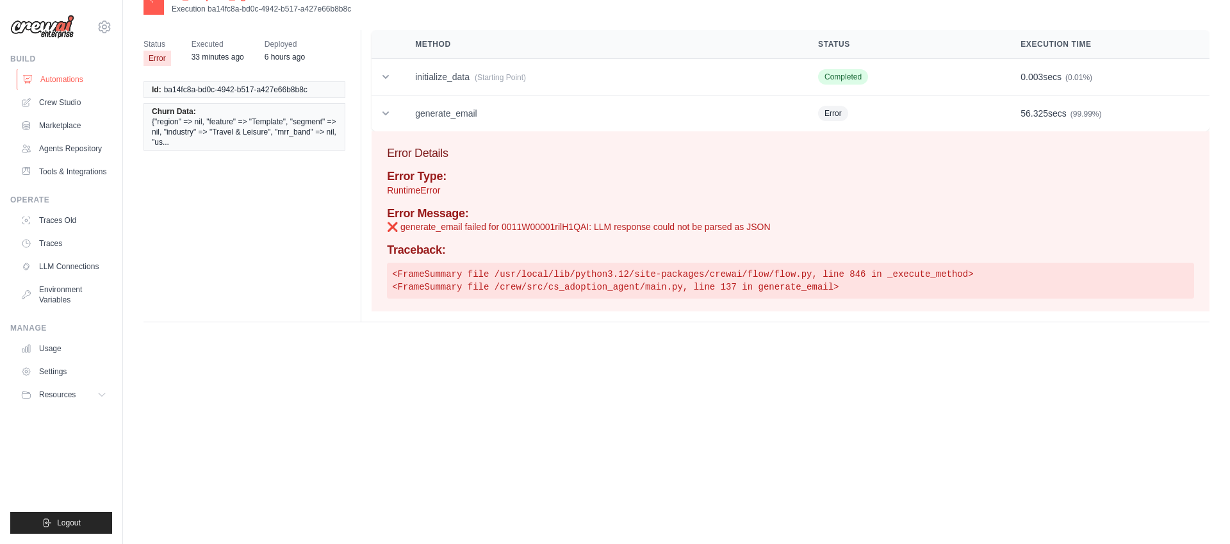
click at [59, 82] on link "Automations" at bounding box center [65, 79] width 97 height 21
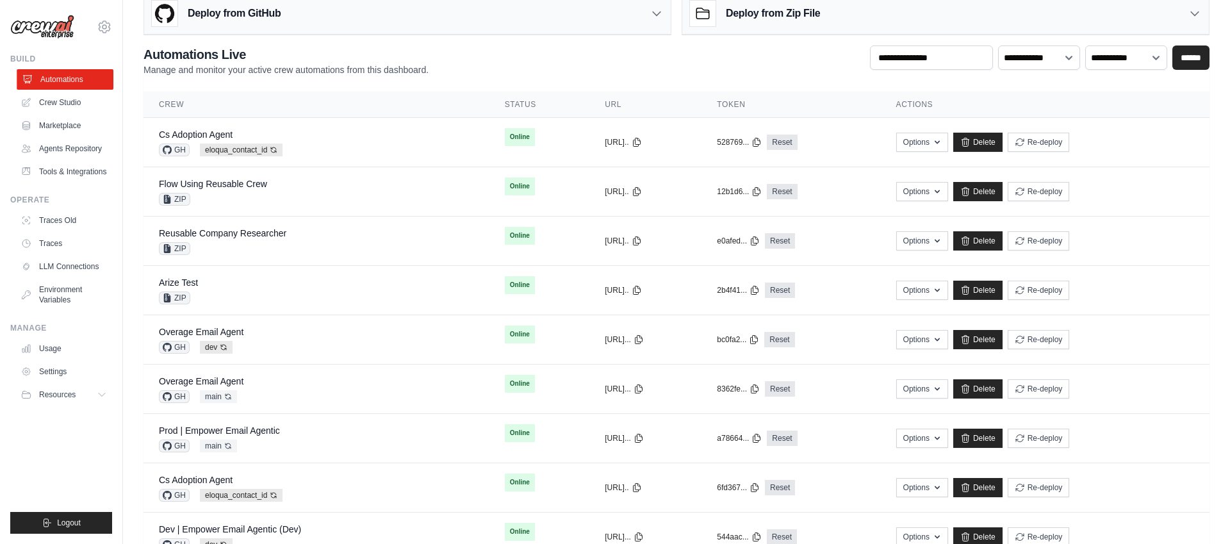
scroll to position [1, 0]
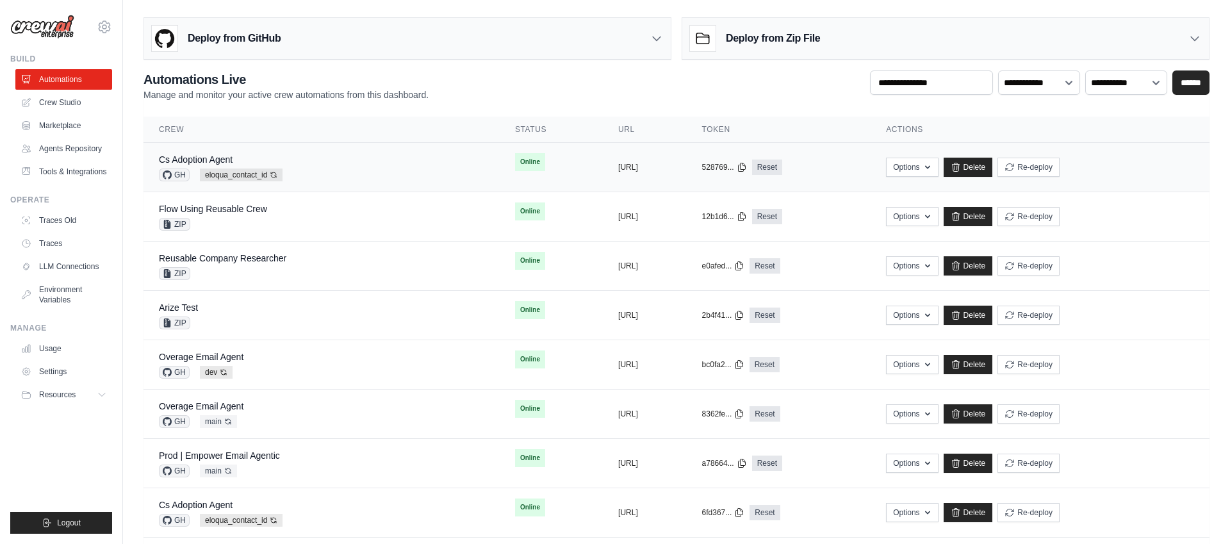
click at [410, 168] on div "Cs Adoption Agent GH eloqua_contact_id Auto-deploy enabled" at bounding box center [322, 167] width 326 height 28
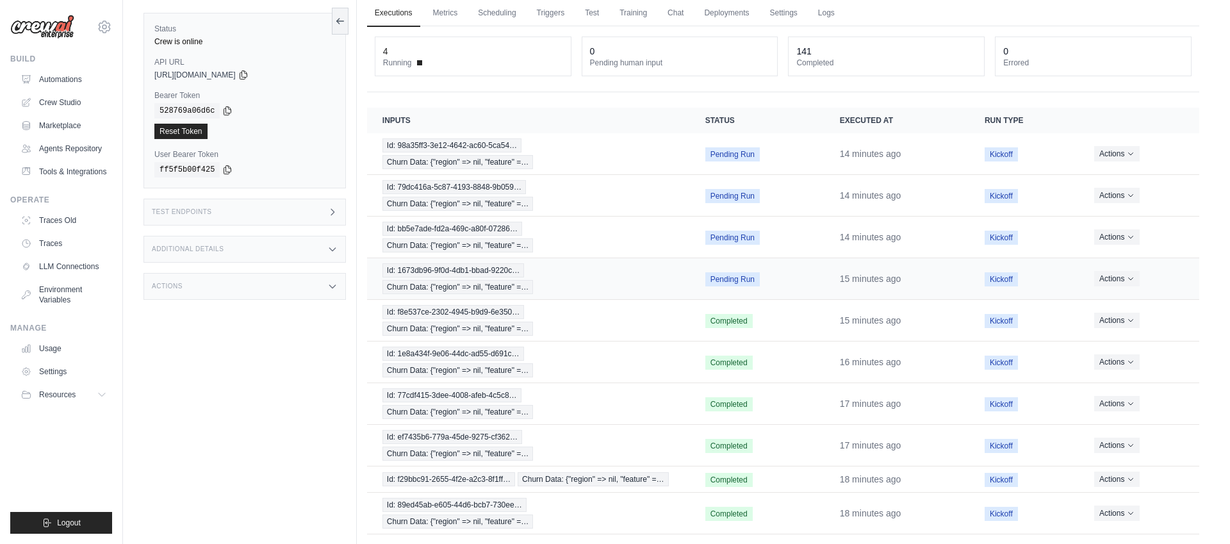
scroll to position [103, 0]
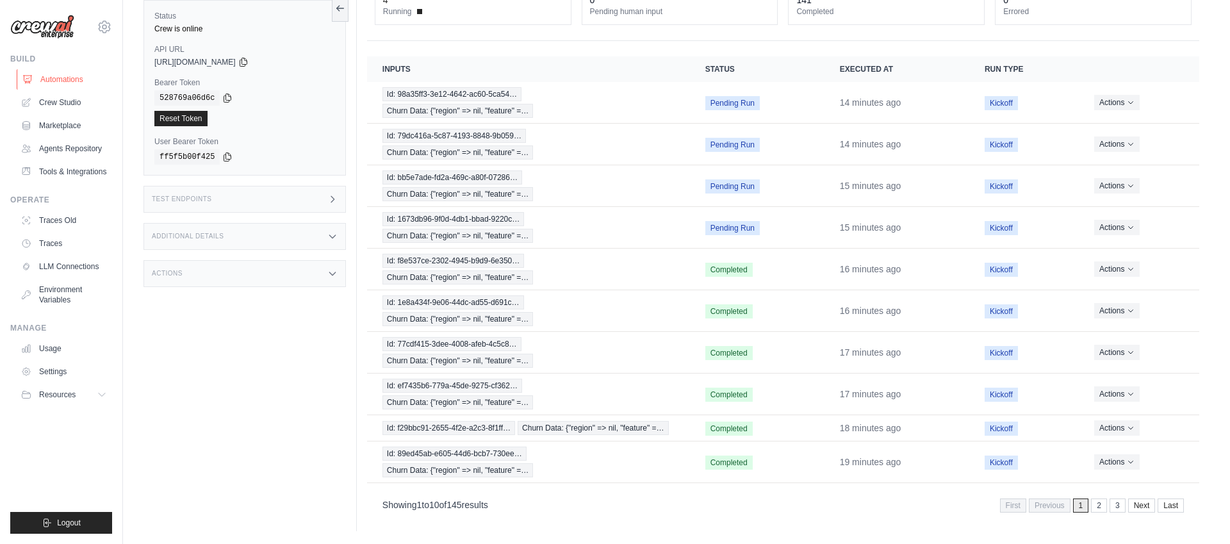
click at [61, 72] on link "Automations" at bounding box center [65, 79] width 97 height 21
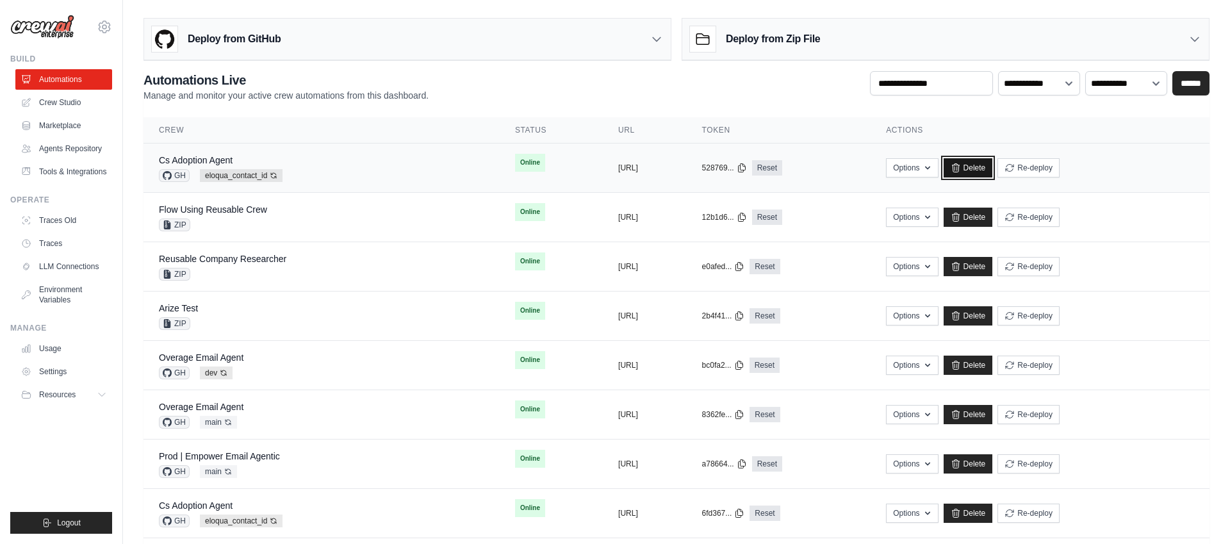
click at [993, 169] on link "Delete" at bounding box center [968, 167] width 49 height 19
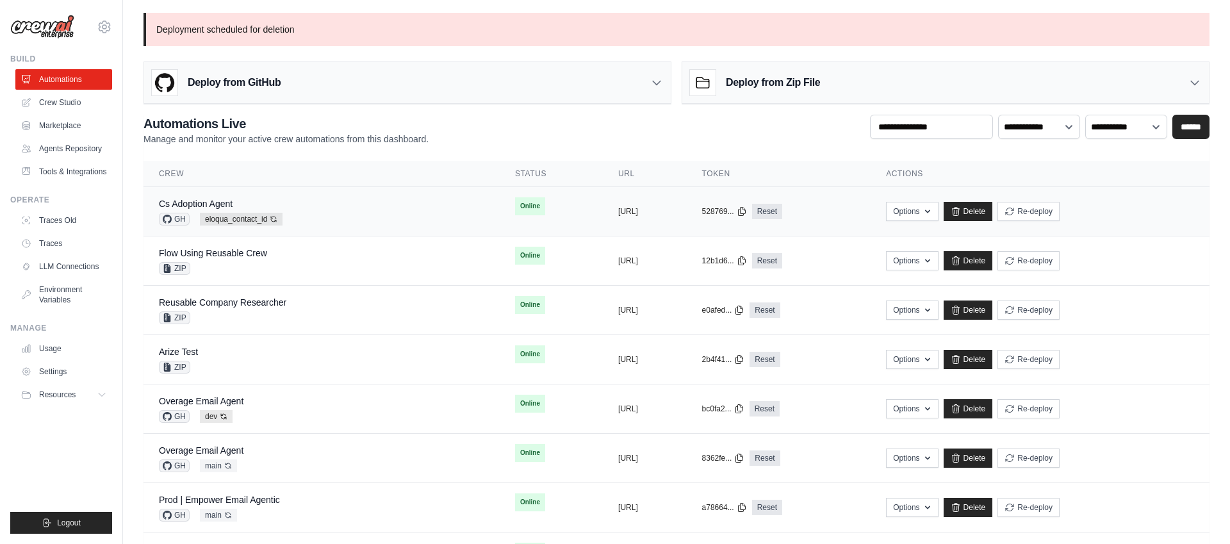
click at [371, 213] on div "Cs Adoption Agent GH eloqua_contact_id Auto-deploy enabled" at bounding box center [322, 211] width 326 height 28
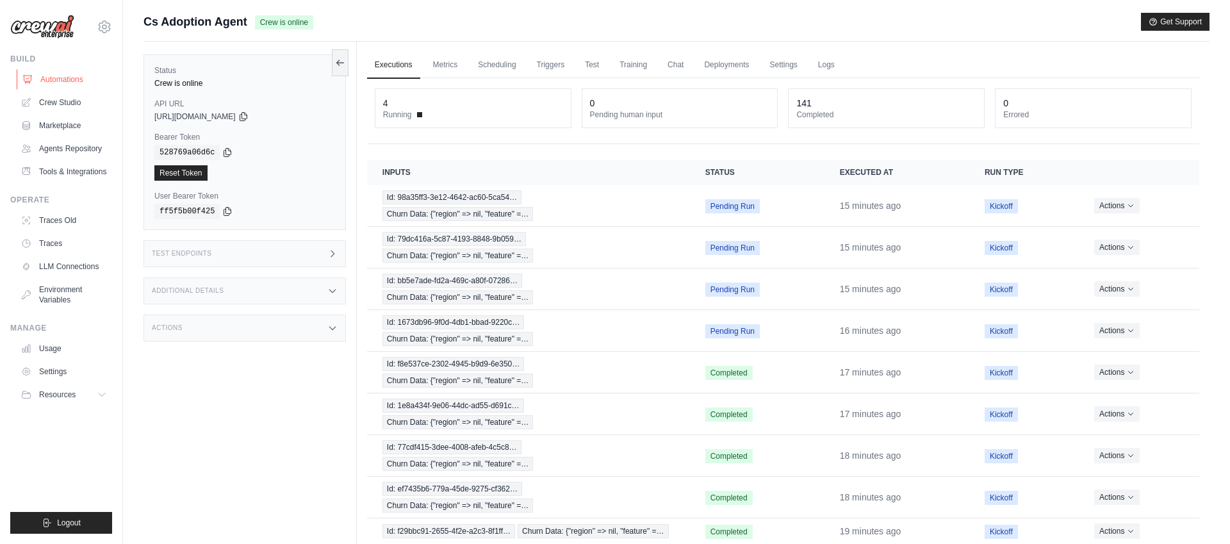
click at [81, 78] on link "Automations" at bounding box center [65, 79] width 97 height 21
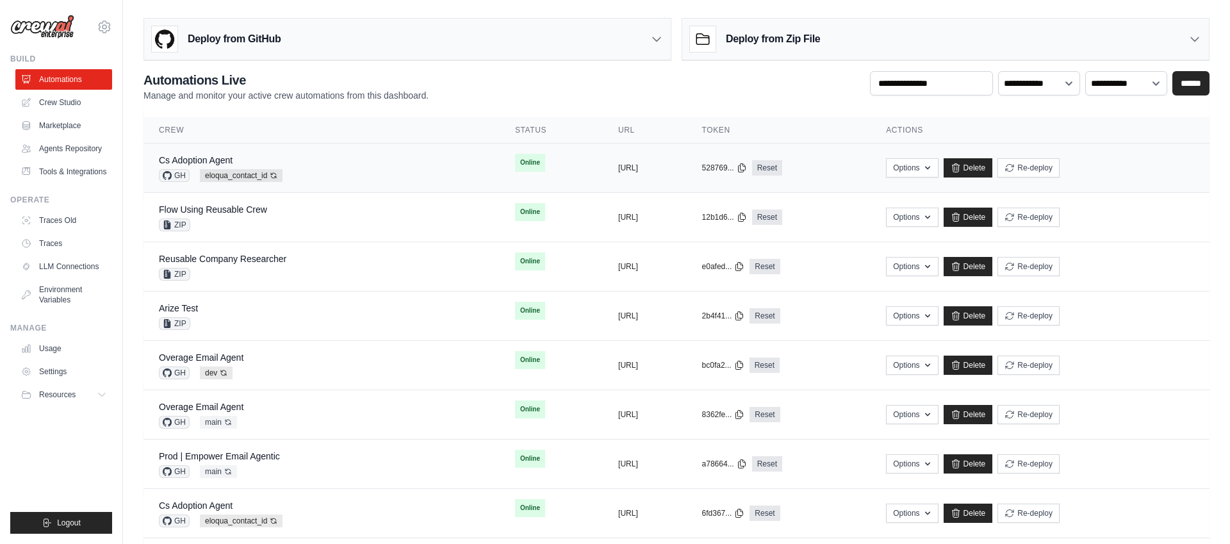
click at [357, 170] on div "Cs Adoption Agent GH eloqua_contact_id Auto-deploy enabled" at bounding box center [322, 168] width 326 height 28
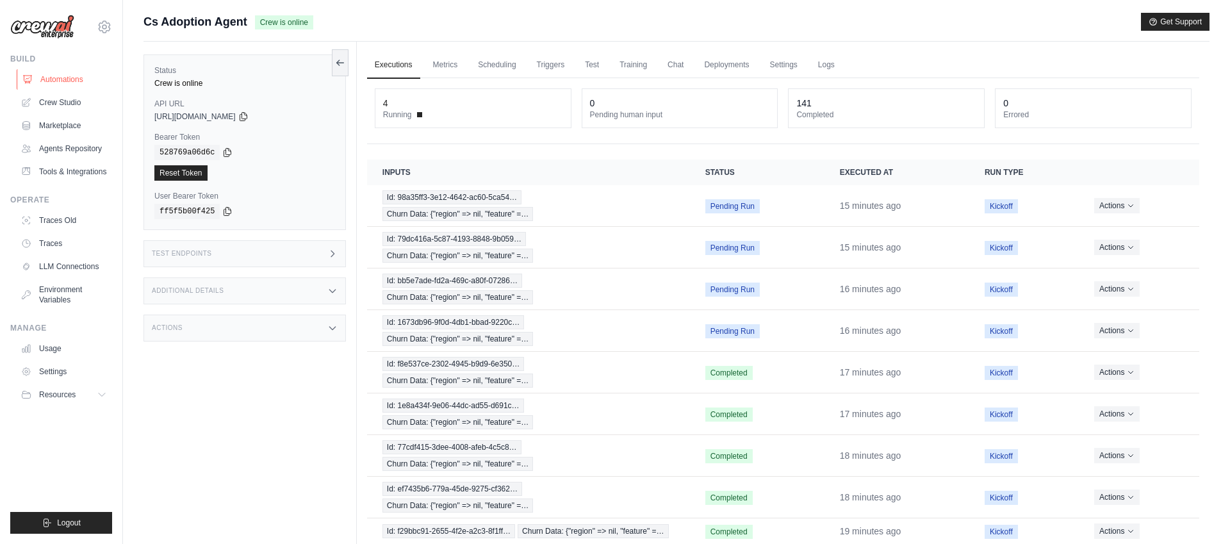
click at [87, 78] on link "Automations" at bounding box center [65, 79] width 97 height 21
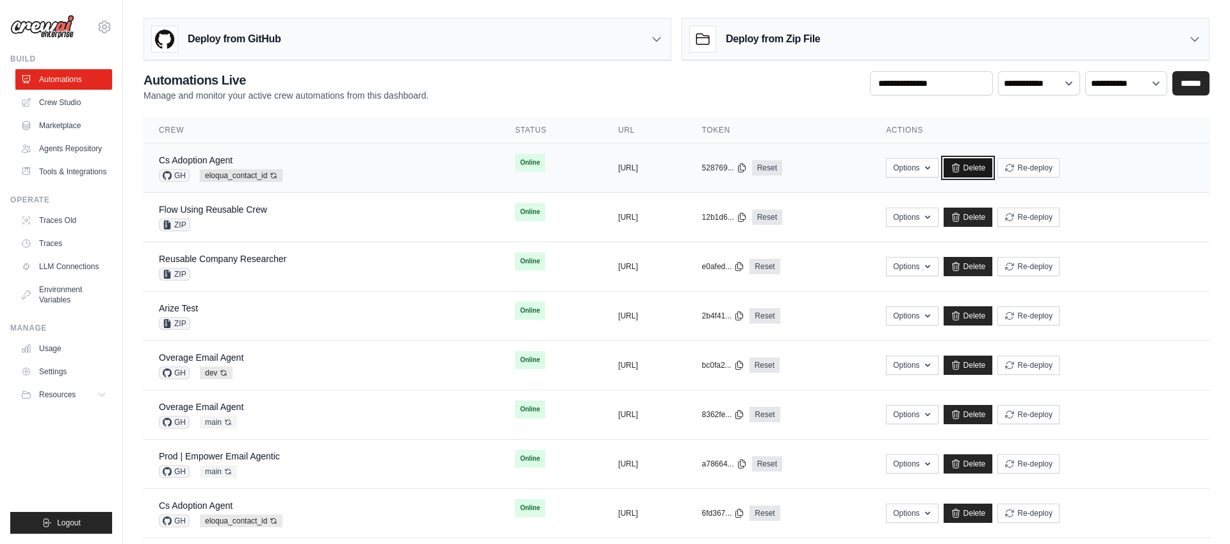
click at [993, 165] on link "Delete" at bounding box center [968, 167] width 49 height 19
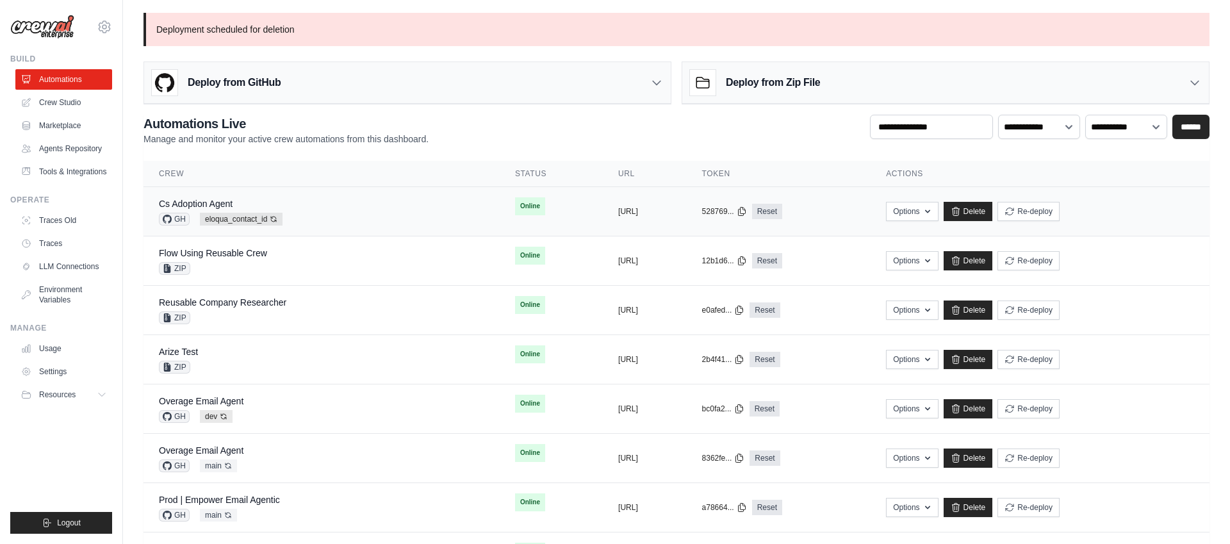
click at [353, 213] on div "Cs Adoption Agent GH eloqua_contact_id Auto-deploy enabled" at bounding box center [322, 211] width 326 height 28
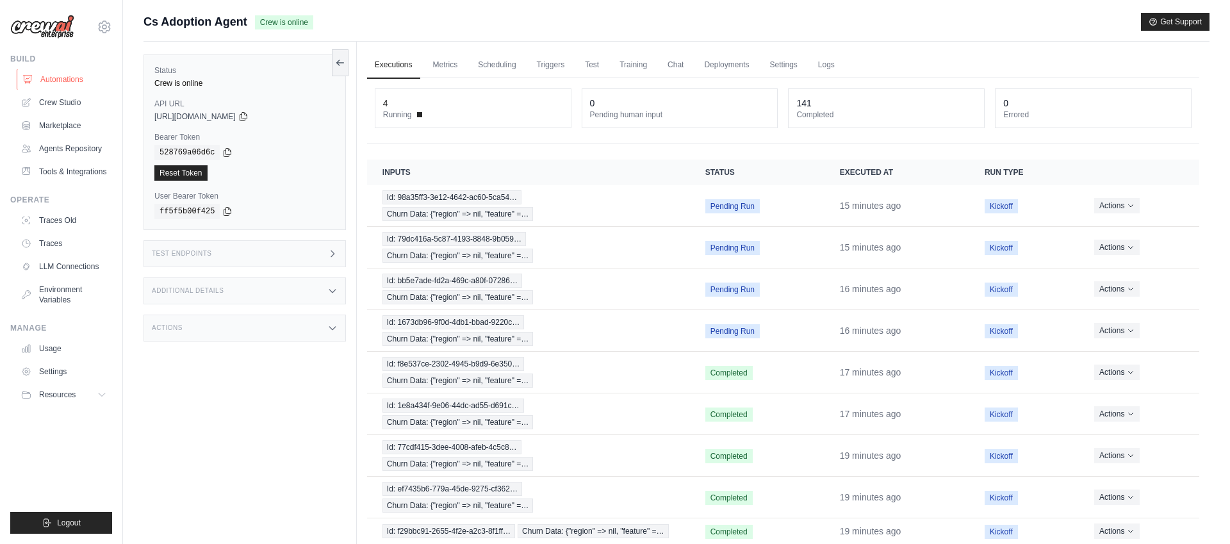
click at [64, 81] on link "Automations" at bounding box center [65, 79] width 97 height 21
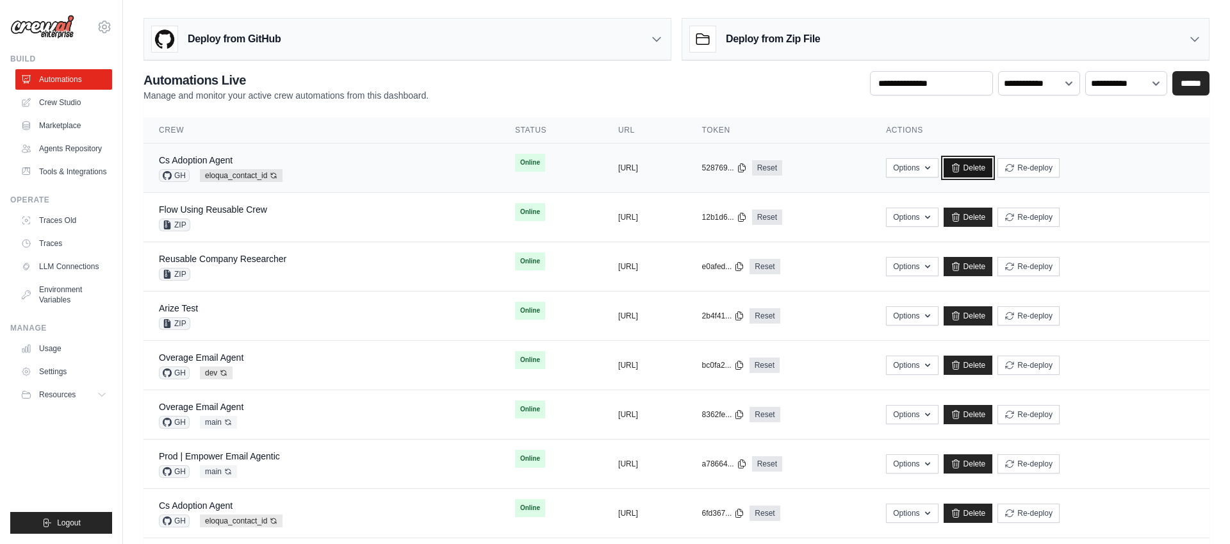
click at [993, 166] on link "Delete" at bounding box center [968, 167] width 49 height 19
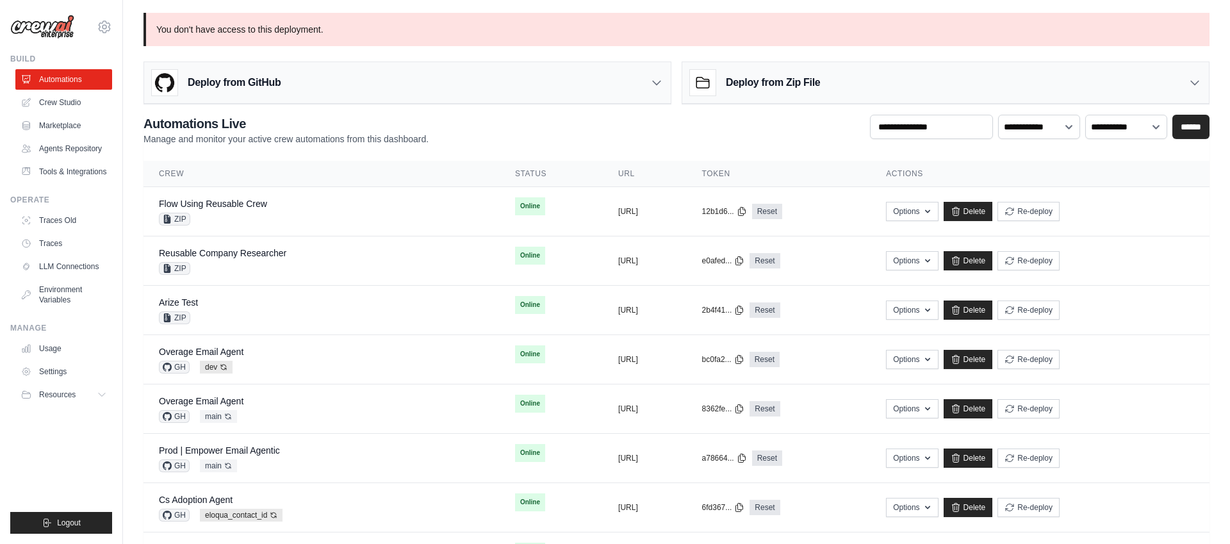
click at [490, 82] on div "Deploy from GitHub" at bounding box center [407, 83] width 527 height 42
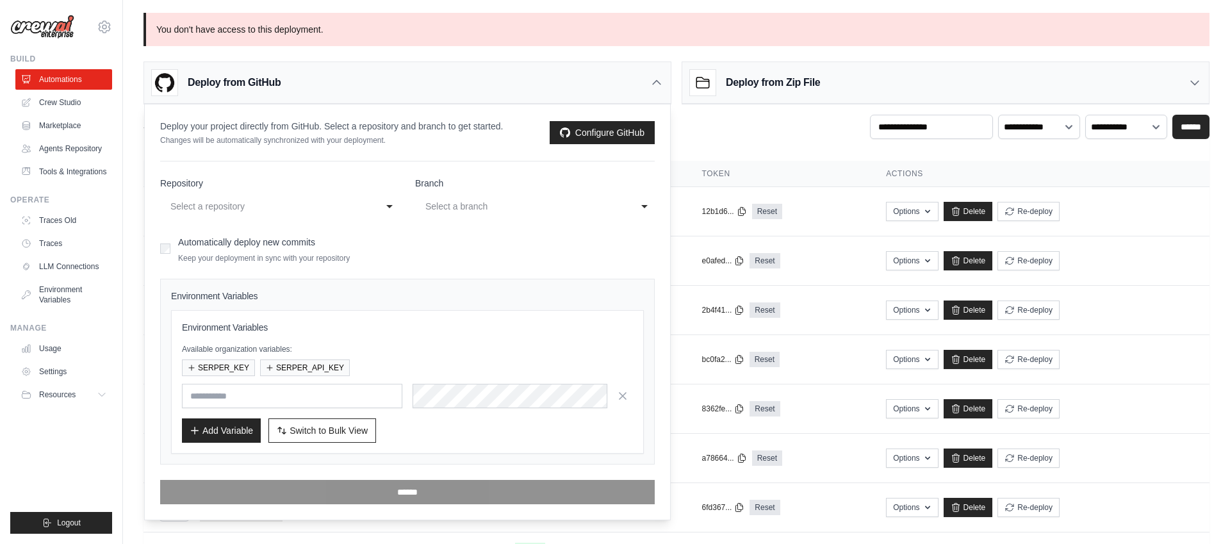
click at [274, 204] on div "Select a repository" at bounding box center [267, 206] width 194 height 15
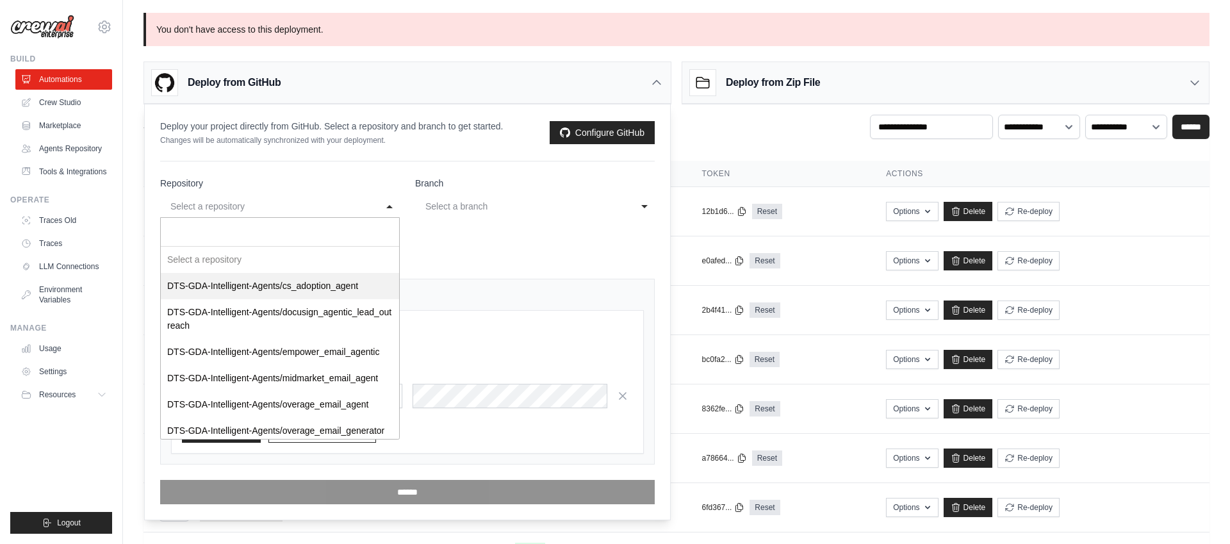
select select "**********"
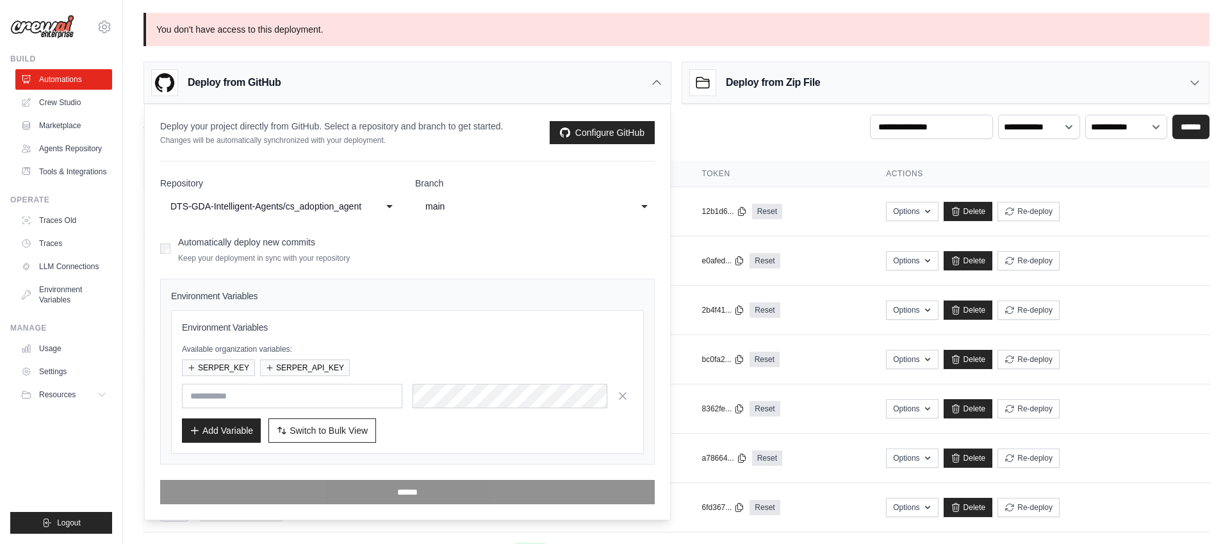
click at [464, 208] on div "main" at bounding box center [523, 206] width 194 height 15
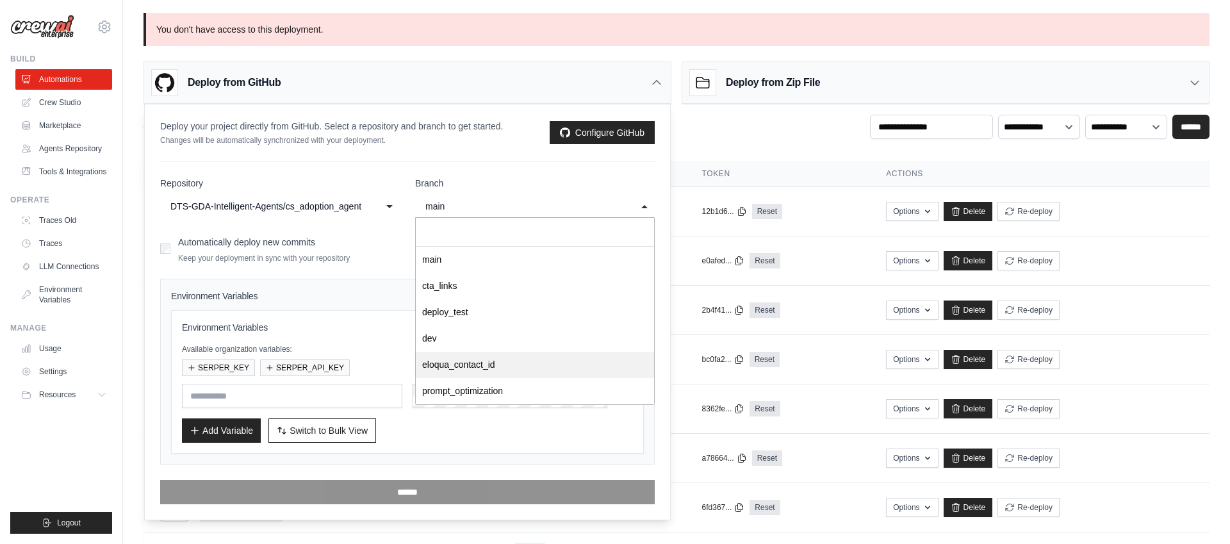
select select "**********"
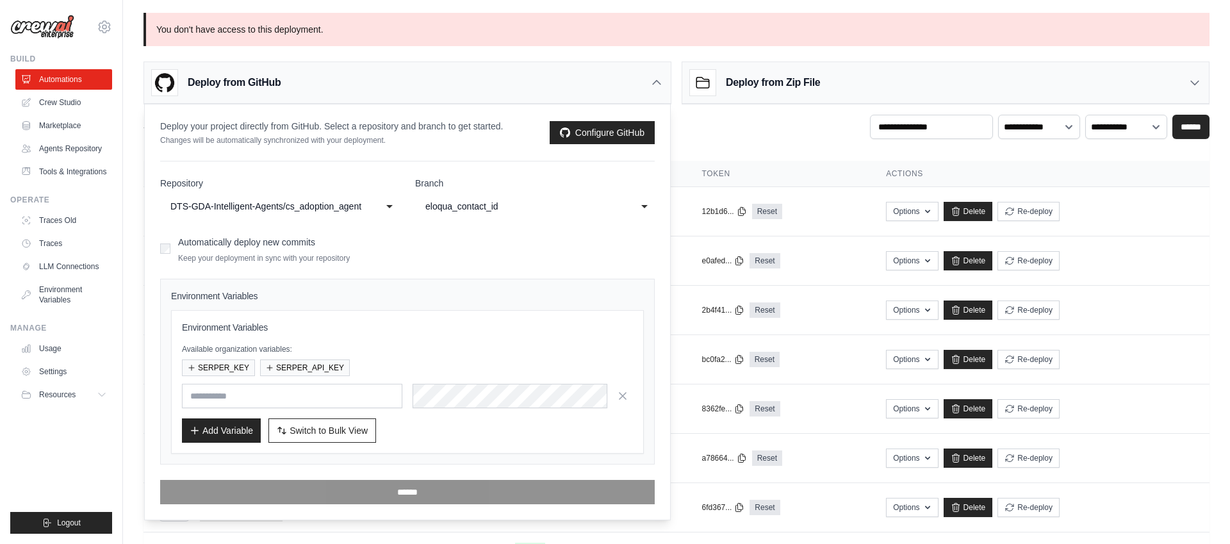
click at [305, 431] on span "Switch to Bulk View" at bounding box center [329, 430] width 78 height 13
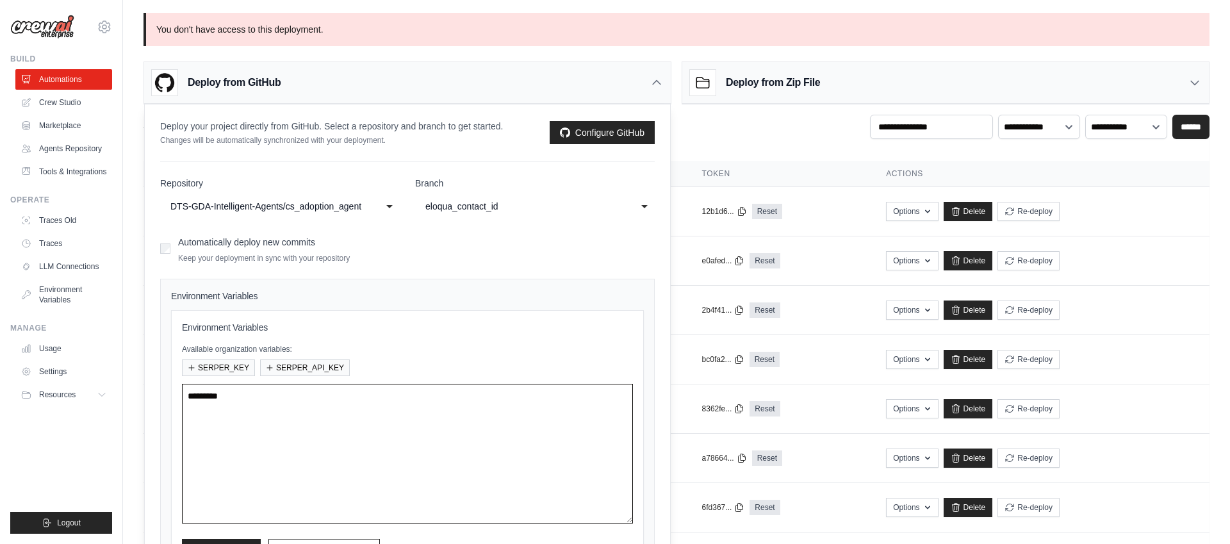
click at [424, 417] on textarea at bounding box center [407, 454] width 451 height 140
paste textarea "**********"
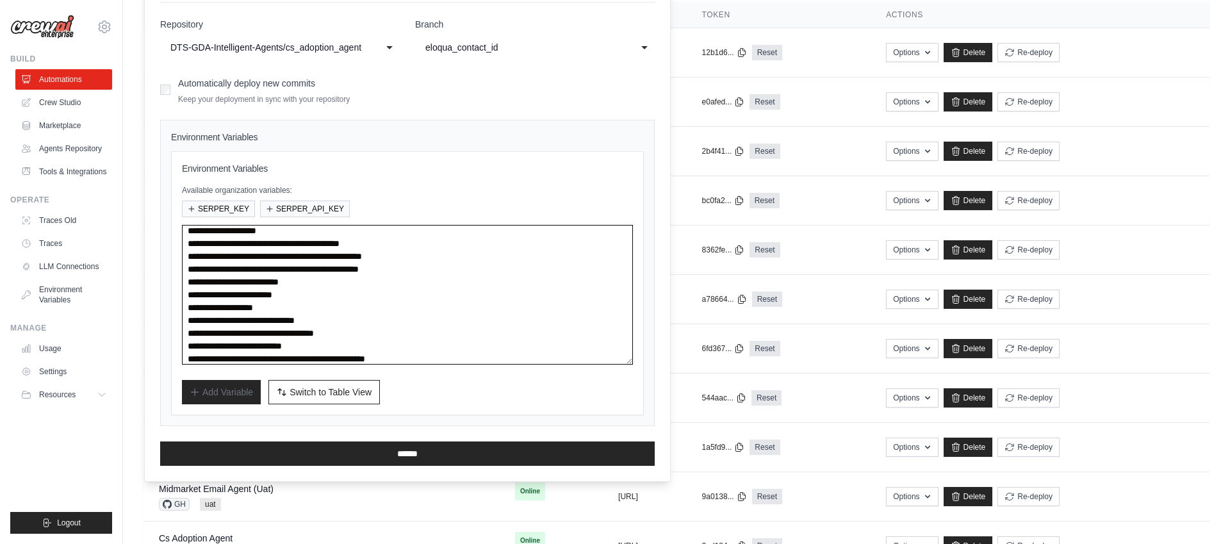
scroll to position [169, 0]
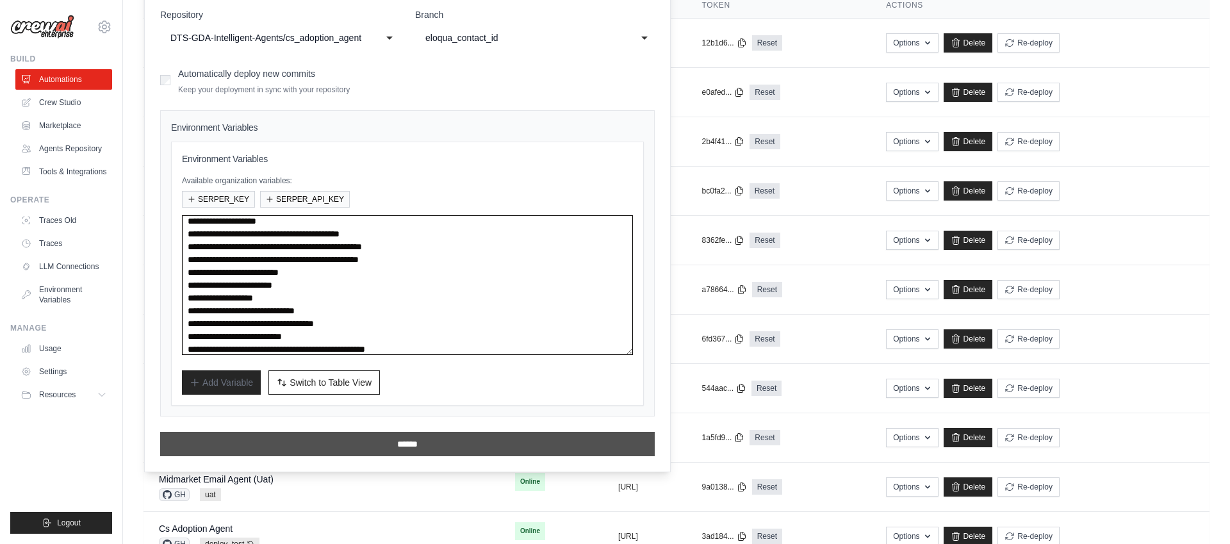
type textarea "**********"
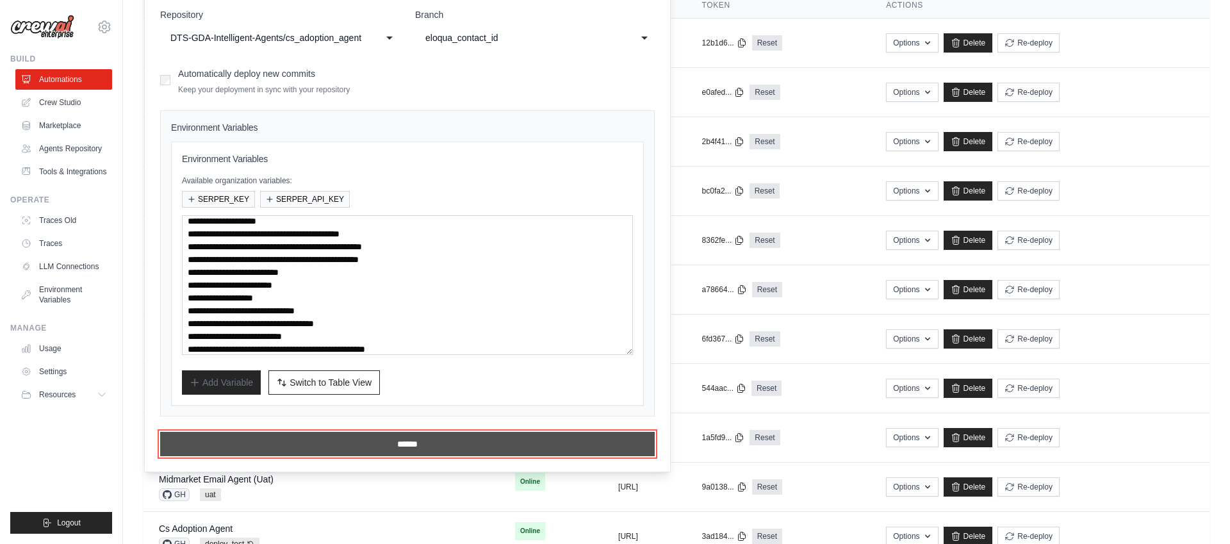
click at [334, 449] on input "******" at bounding box center [407, 444] width 495 height 24
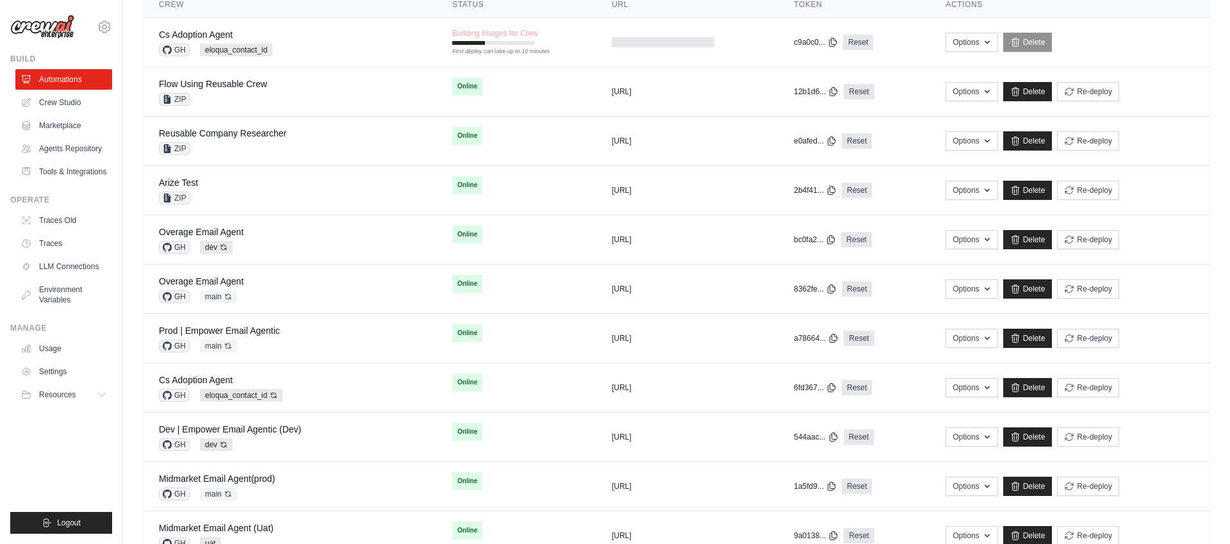
scroll to position [0, 0]
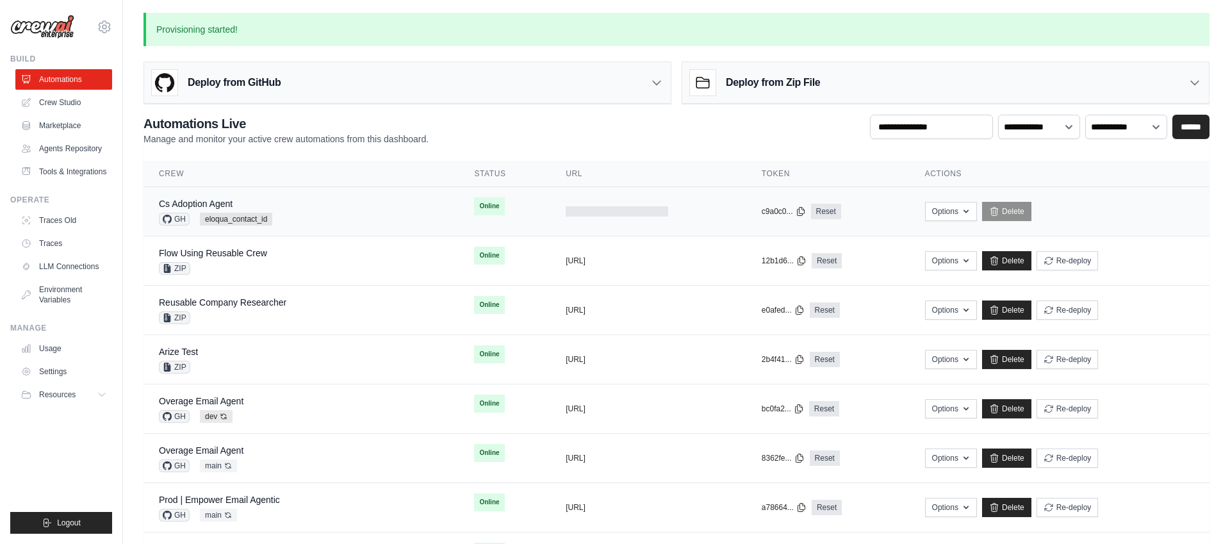
click at [408, 211] on div "Cs Adoption Agent GH eloqua_contact_id" at bounding box center [301, 211] width 285 height 28
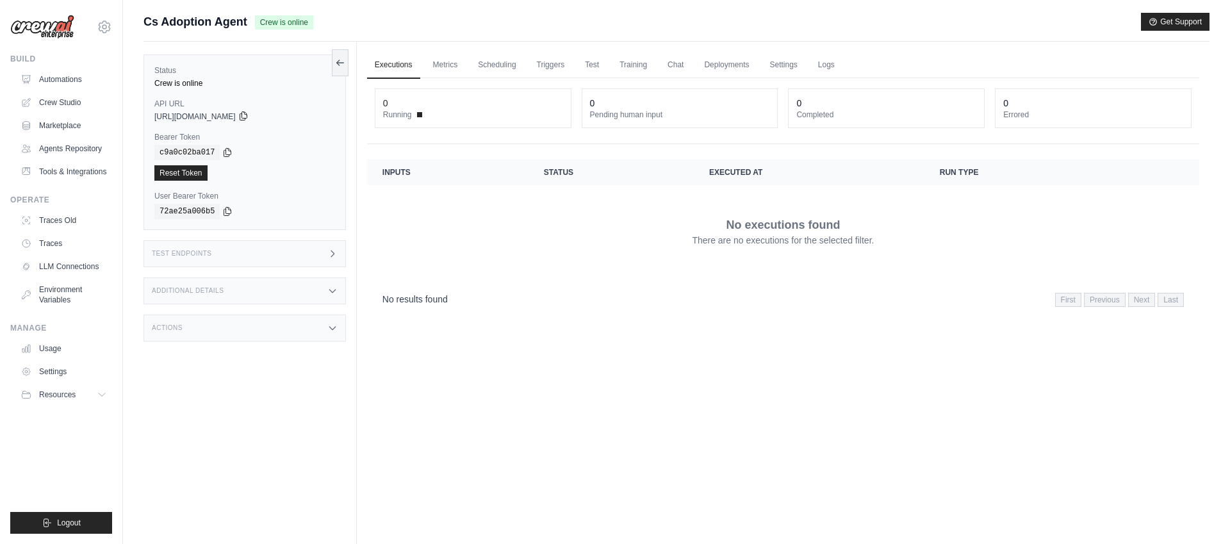
click at [249, 111] on icon at bounding box center [243, 116] width 10 height 10
click at [227, 154] on icon at bounding box center [227, 152] width 7 height 8
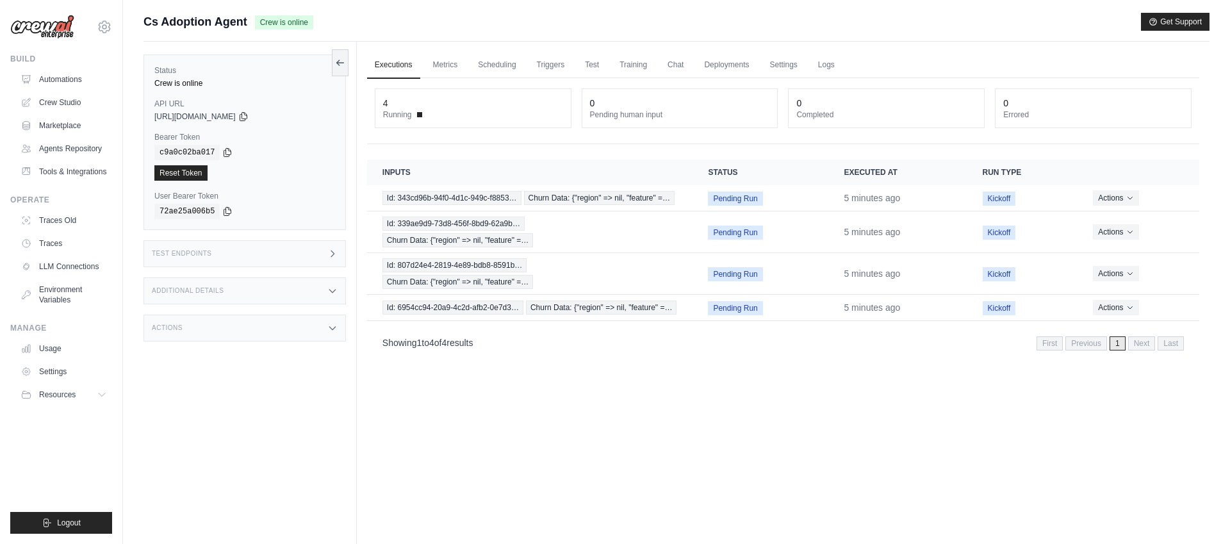
scroll to position [1, 0]
click at [63, 78] on link "Automations" at bounding box center [65, 79] width 97 height 21
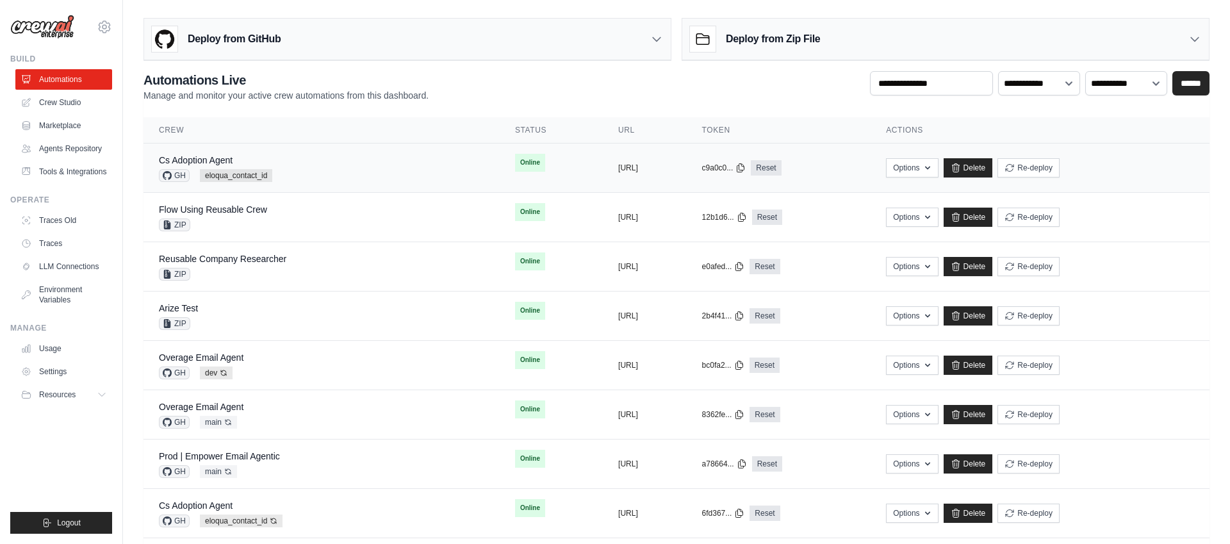
click at [343, 169] on div "Cs Adoption Agent GH eloqua_contact_id" at bounding box center [322, 168] width 326 height 28
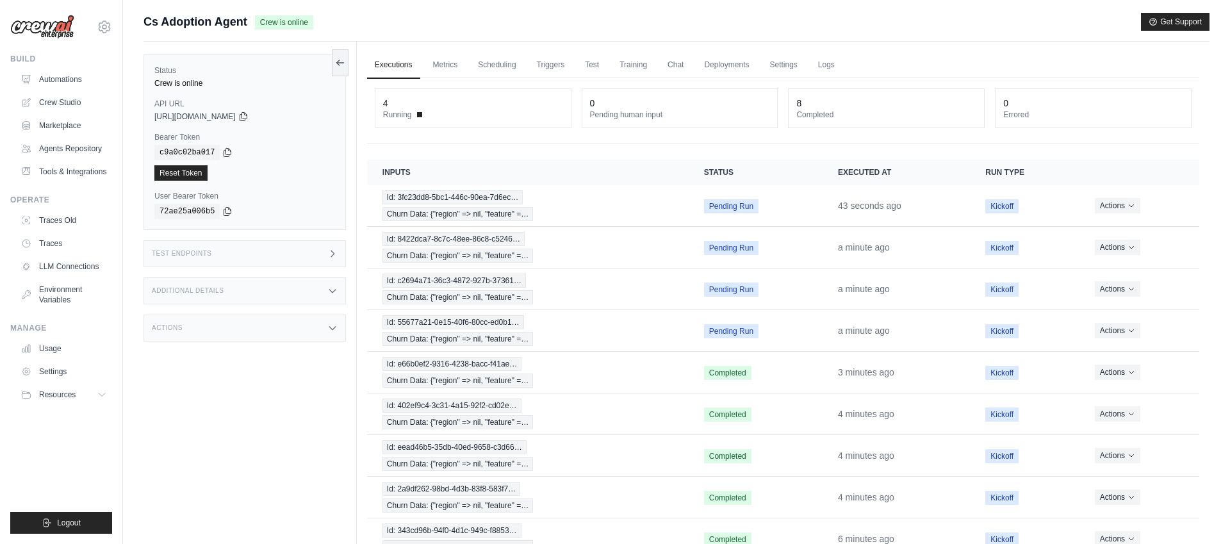
scroll to position [119, 0]
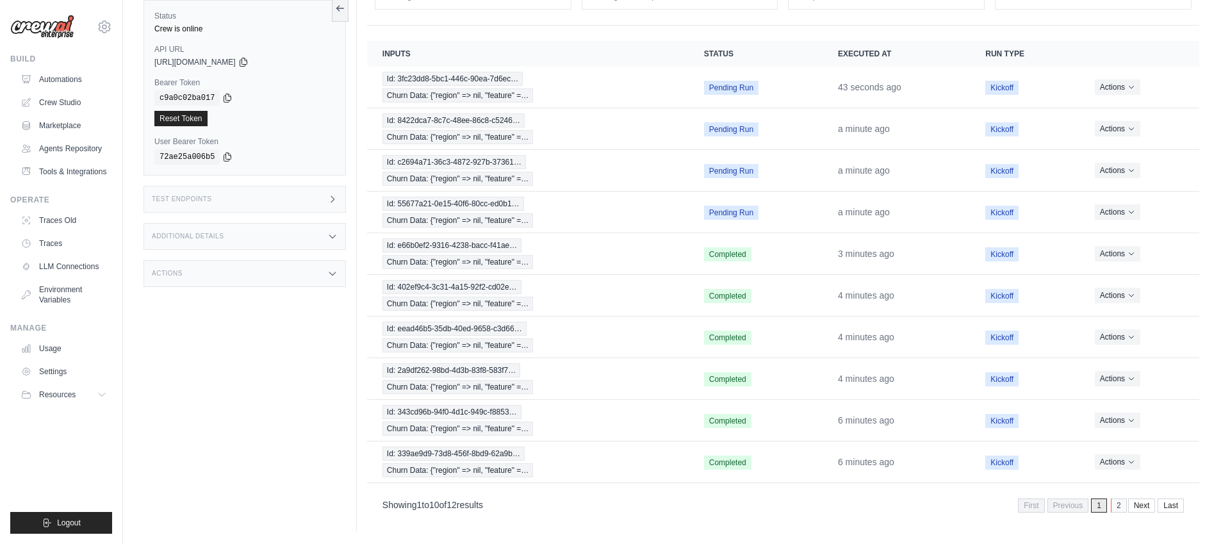
click at [1116, 504] on link "2" at bounding box center [1119, 506] width 16 height 14
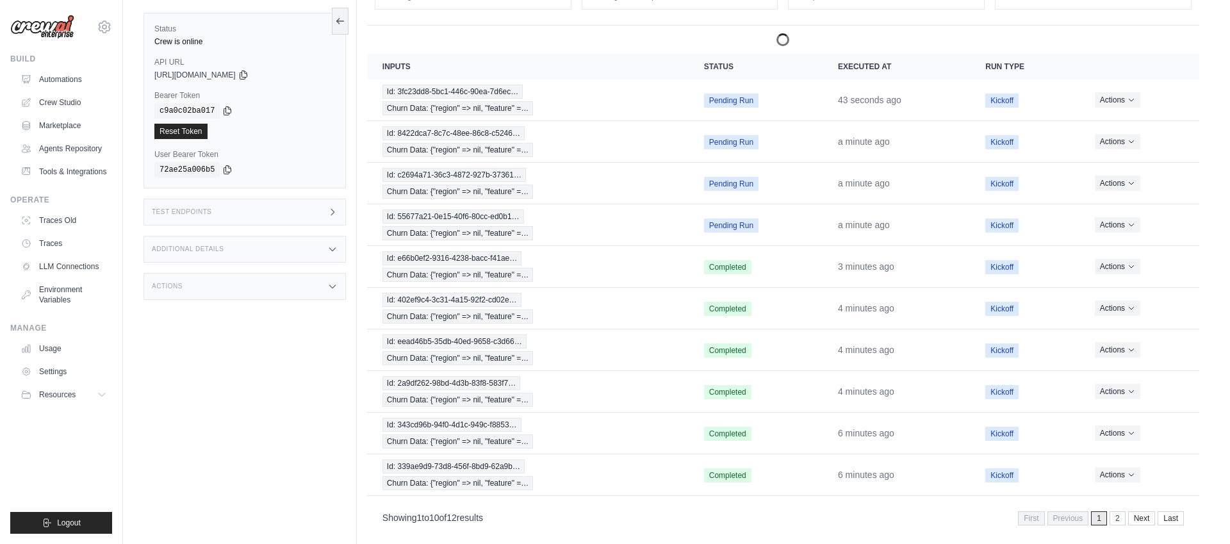
scroll to position [54, 0]
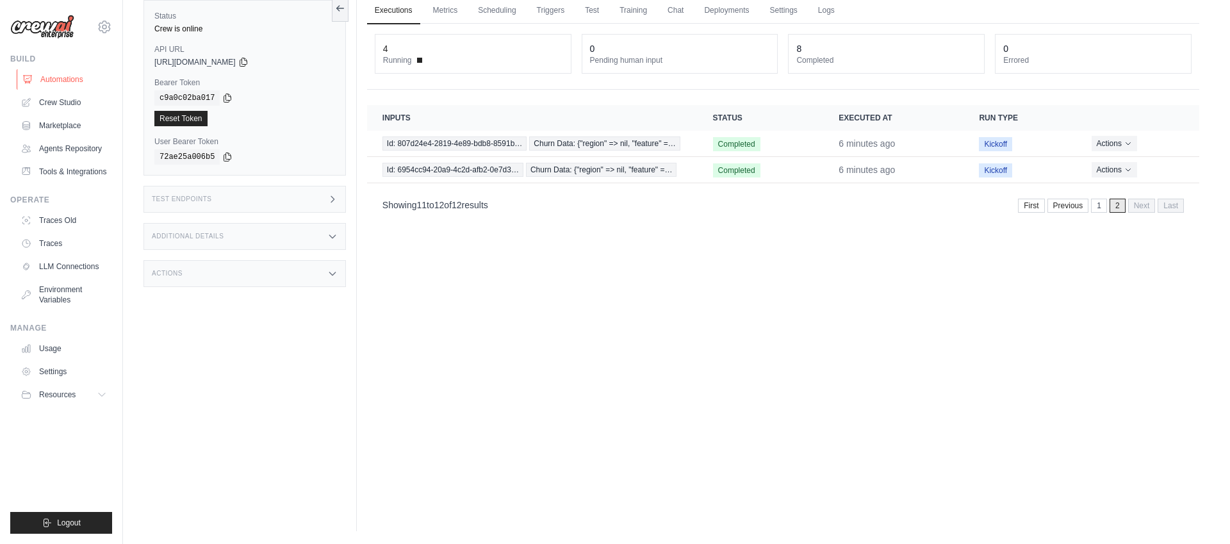
click at [63, 74] on link "Automations" at bounding box center [65, 79] width 97 height 21
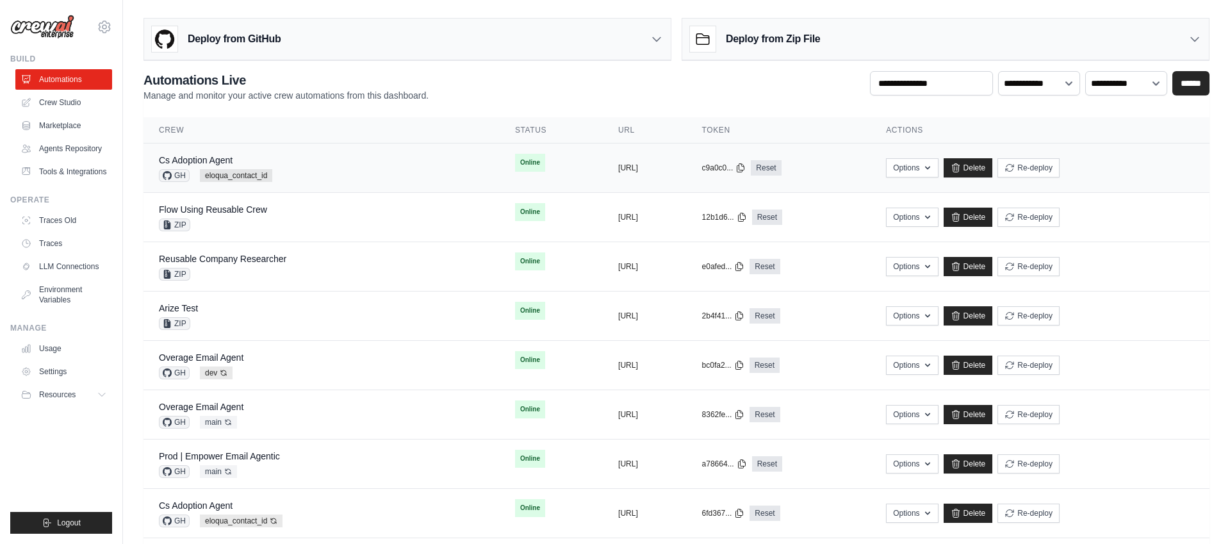
click at [381, 160] on div "Cs Adoption Agent GH eloqua_contact_id" at bounding box center [322, 168] width 326 height 28
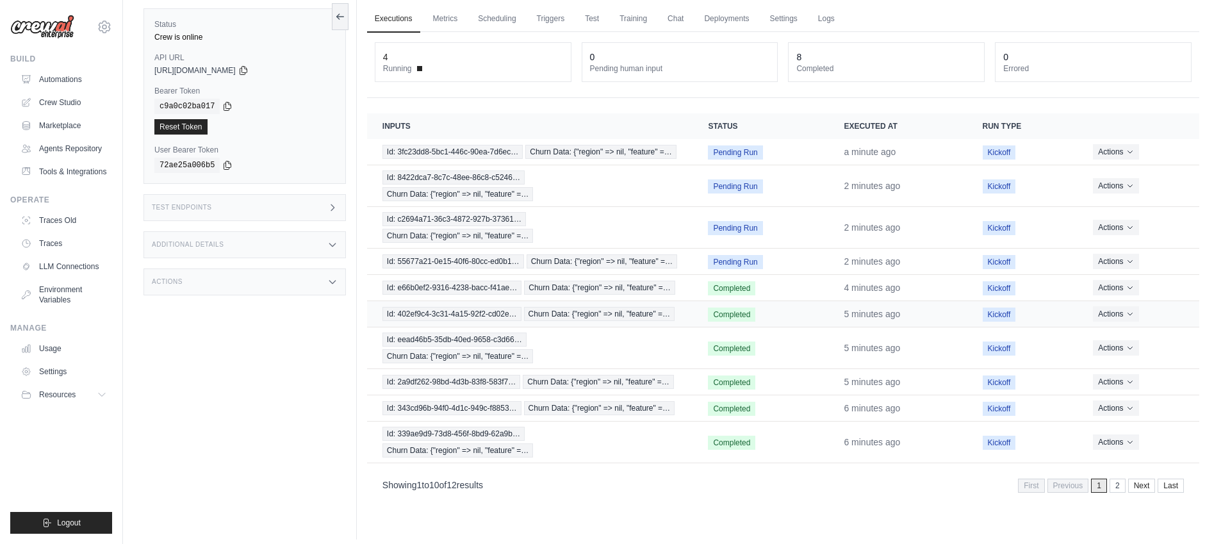
scroll to position [54, 0]
